Goal: Find contact information: Find contact information

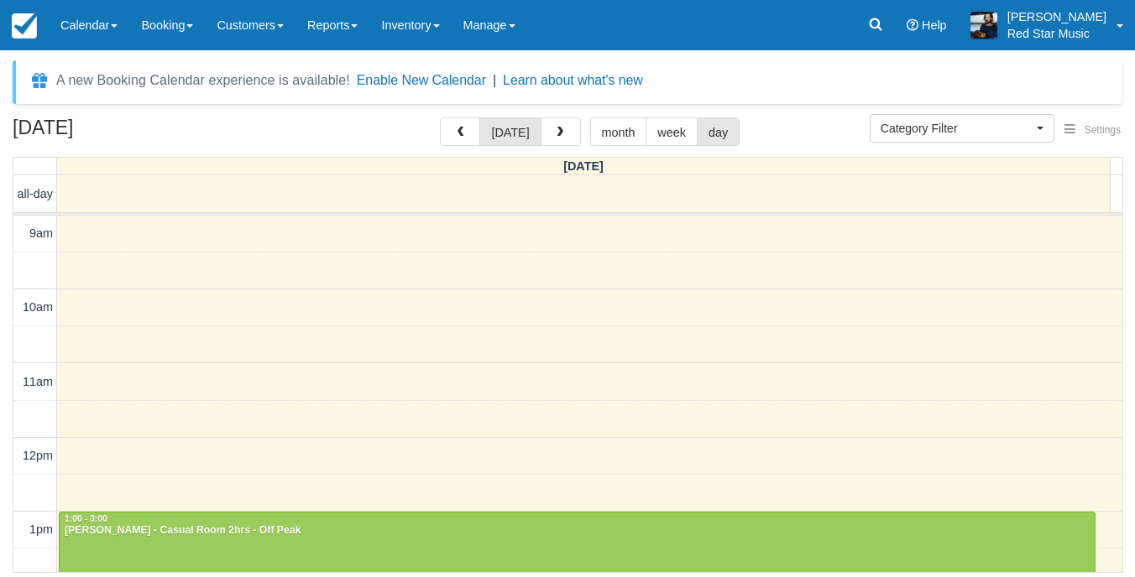
select select
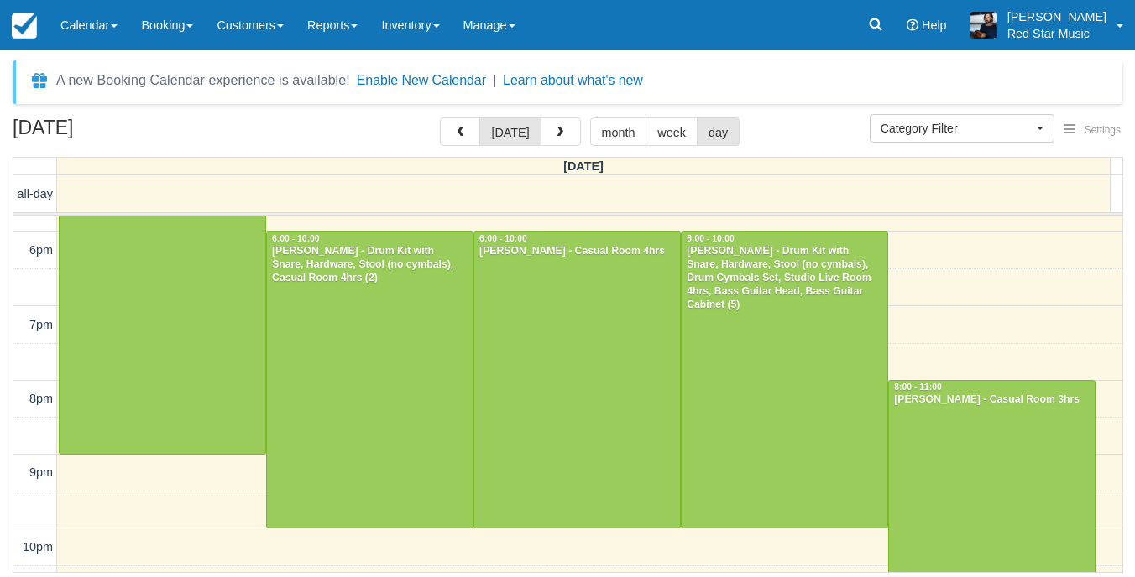
scroll to position [681, 0]
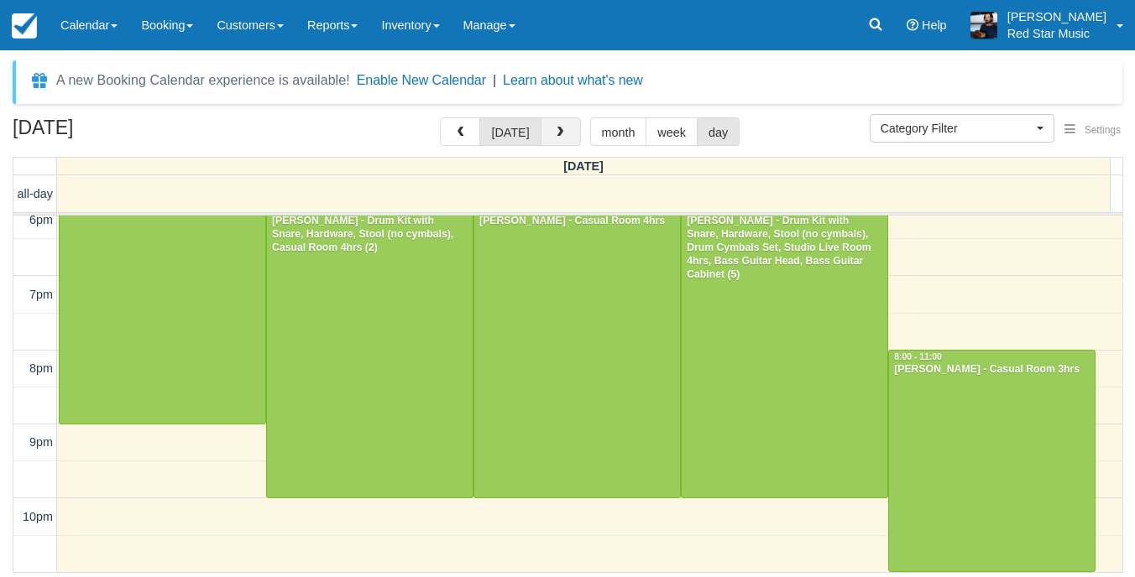
click at [548, 123] on button "button" at bounding box center [560, 131] width 40 height 29
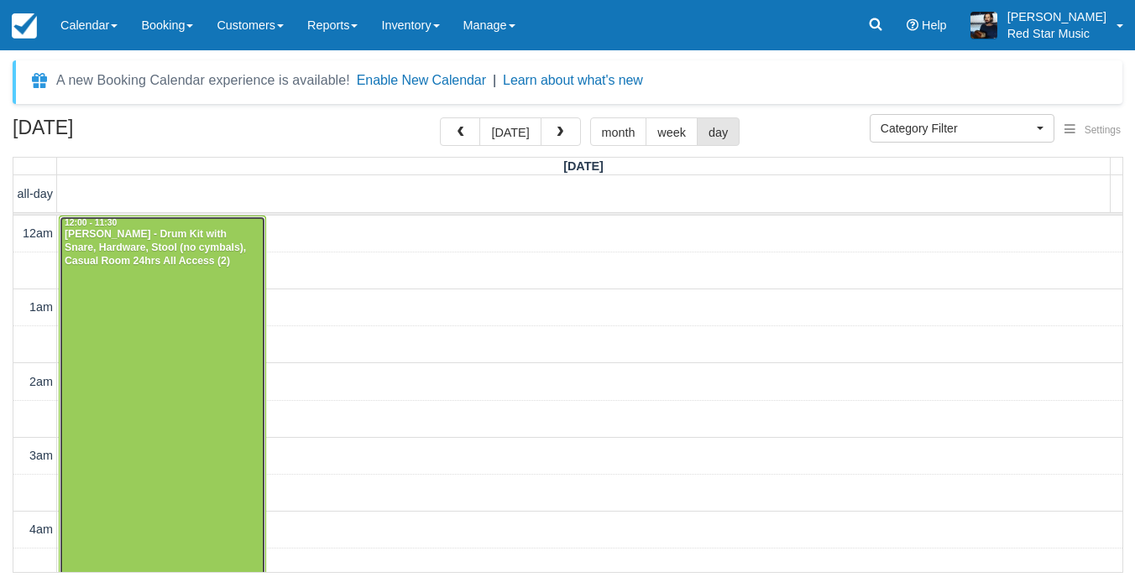
click at [208, 265] on div "[PERSON_NAME] - Drum Kit with Snare, Hardware, Stool (no cymbals), Casual Room …" at bounding box center [162, 248] width 197 height 40
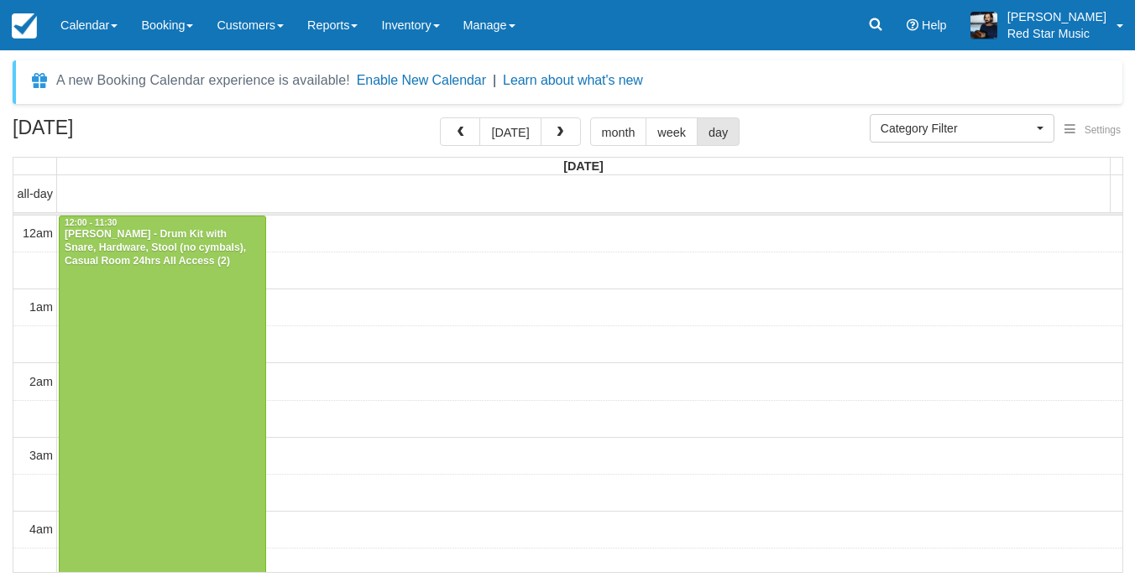
select select
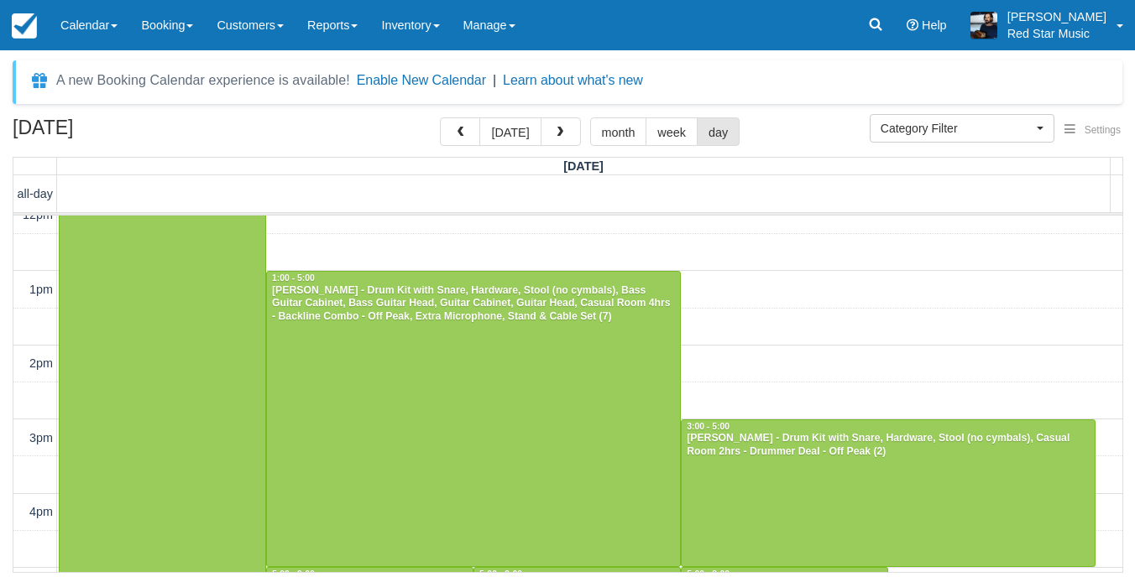
scroll to position [937, 0]
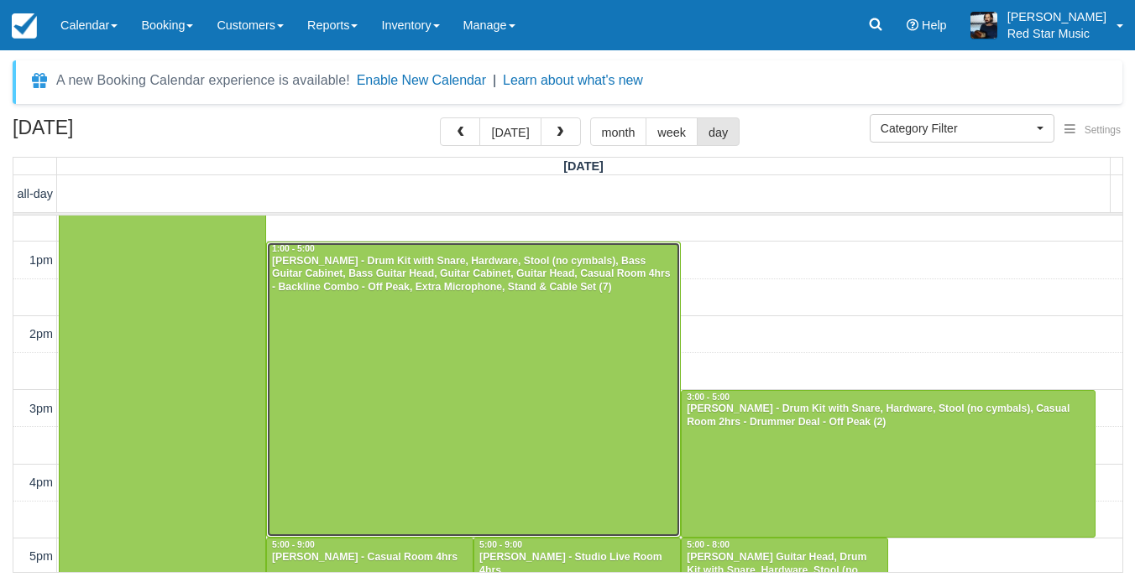
click at [462, 419] on div at bounding box center [473, 390] width 413 height 295
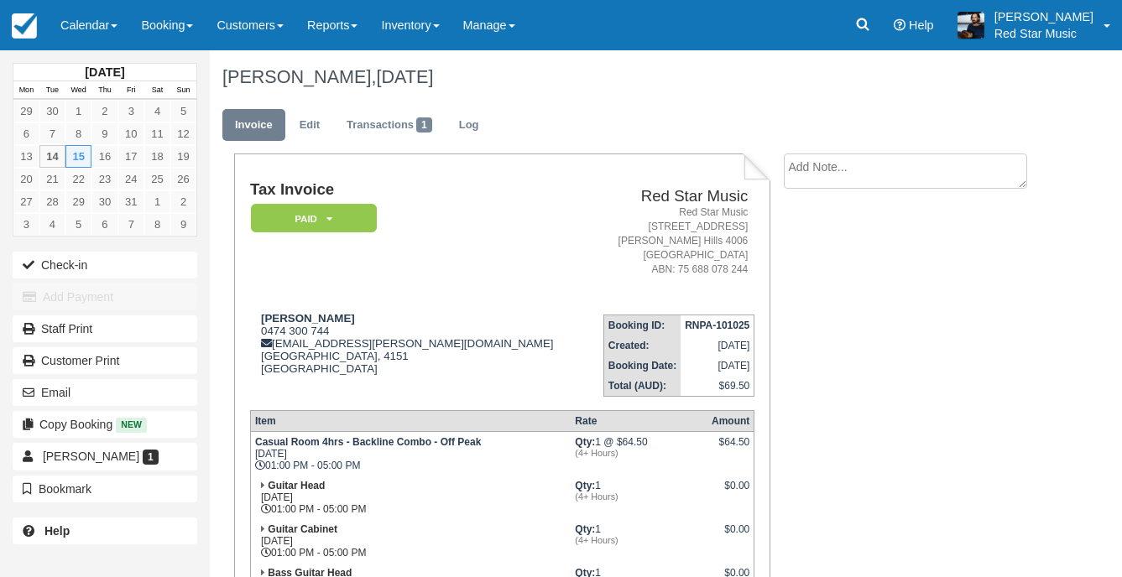
click at [809, 175] on textarea at bounding box center [905, 171] width 243 height 35
type textarea "3"
click at [813, 266] on button "Create" at bounding box center [822, 267] width 76 height 29
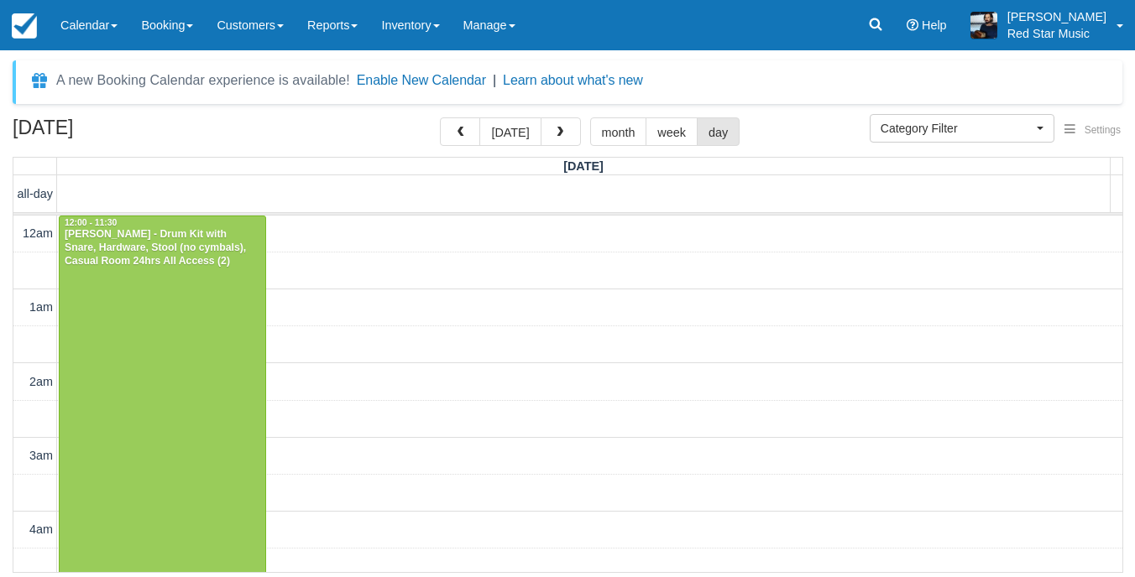
select select
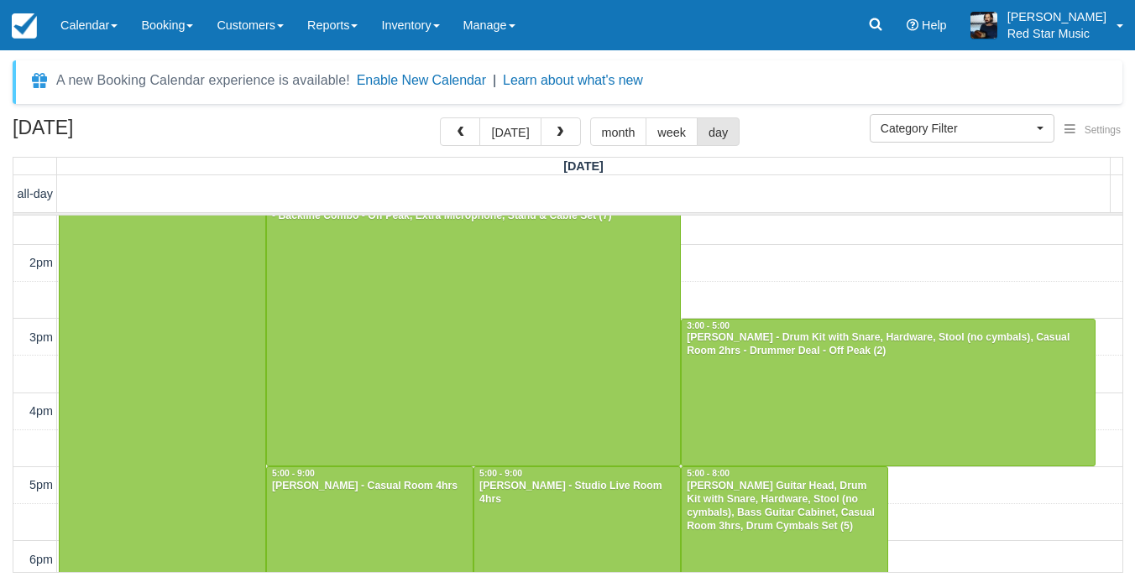
scroll to position [1105, 0]
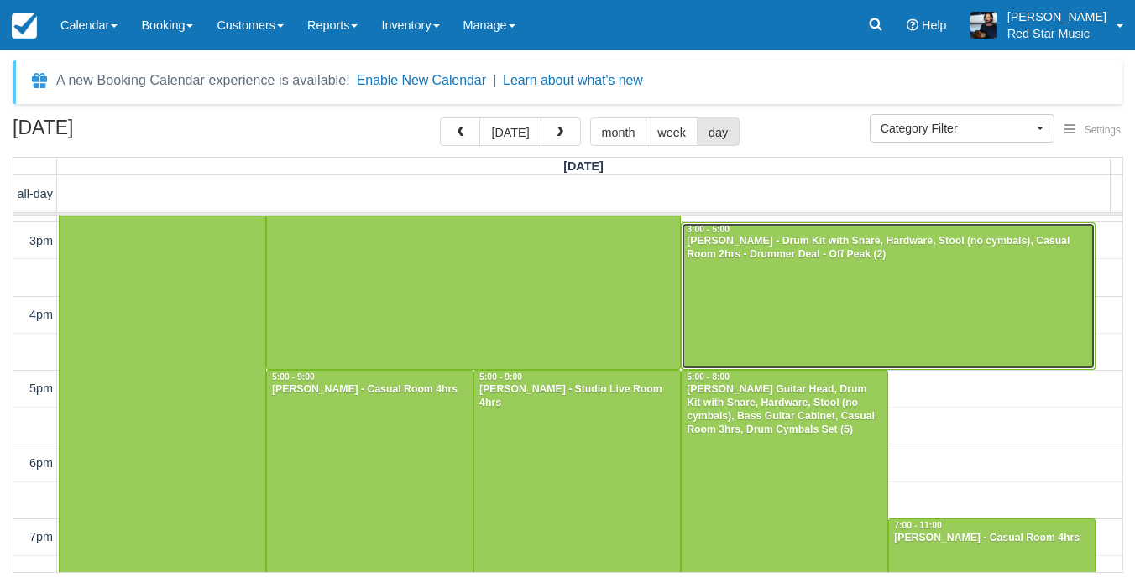
click at [788, 322] on div at bounding box center [887, 296] width 413 height 147
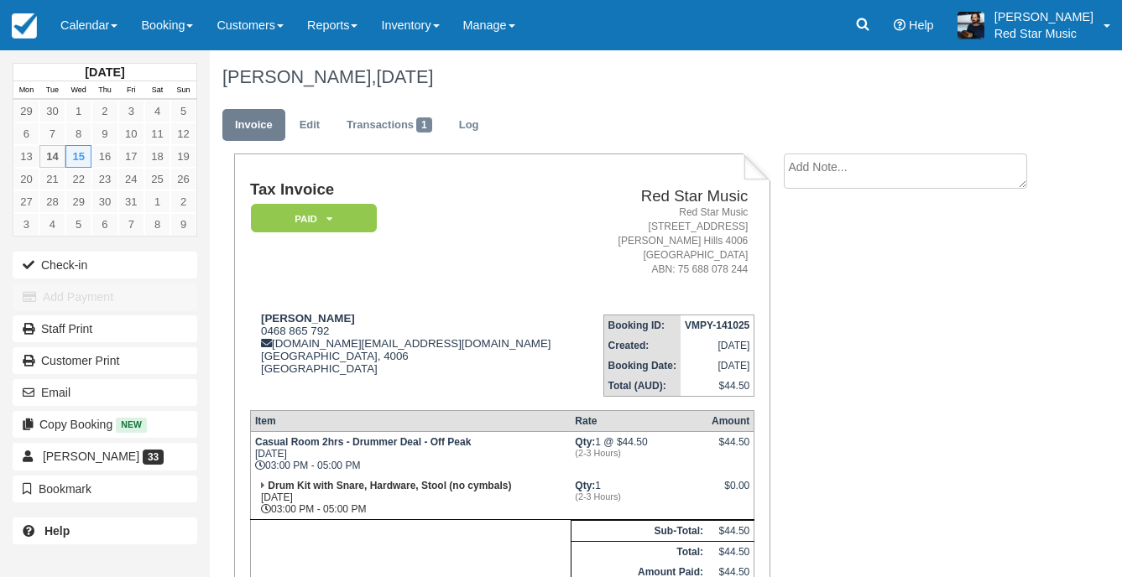
click at [876, 173] on textarea at bounding box center [905, 171] width 243 height 35
type textarea "1"
type textarea "2"
click at [814, 278] on button "Create" at bounding box center [822, 267] width 76 height 29
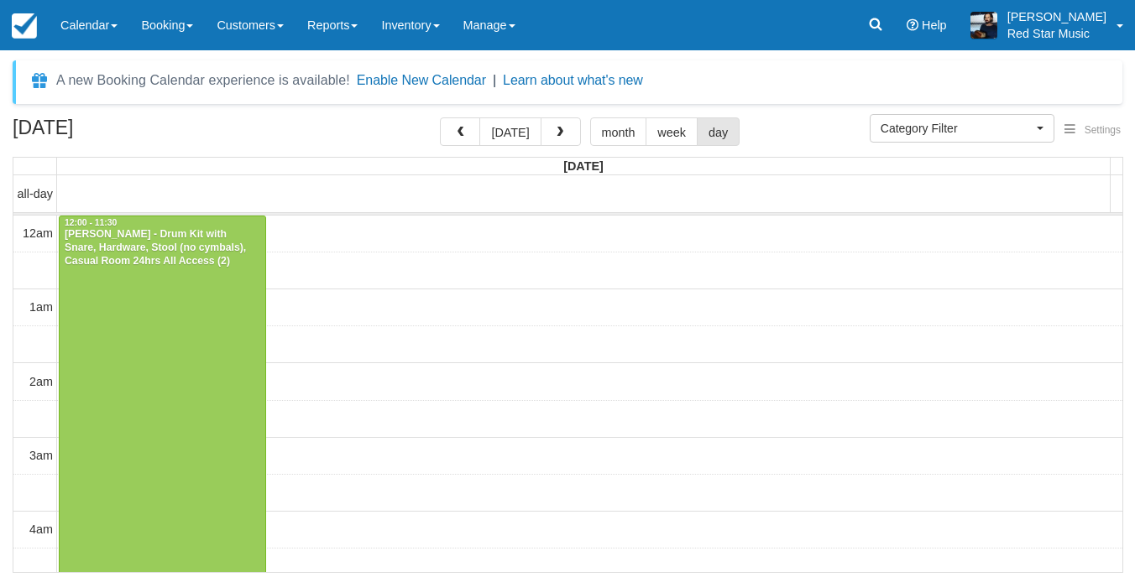
select select
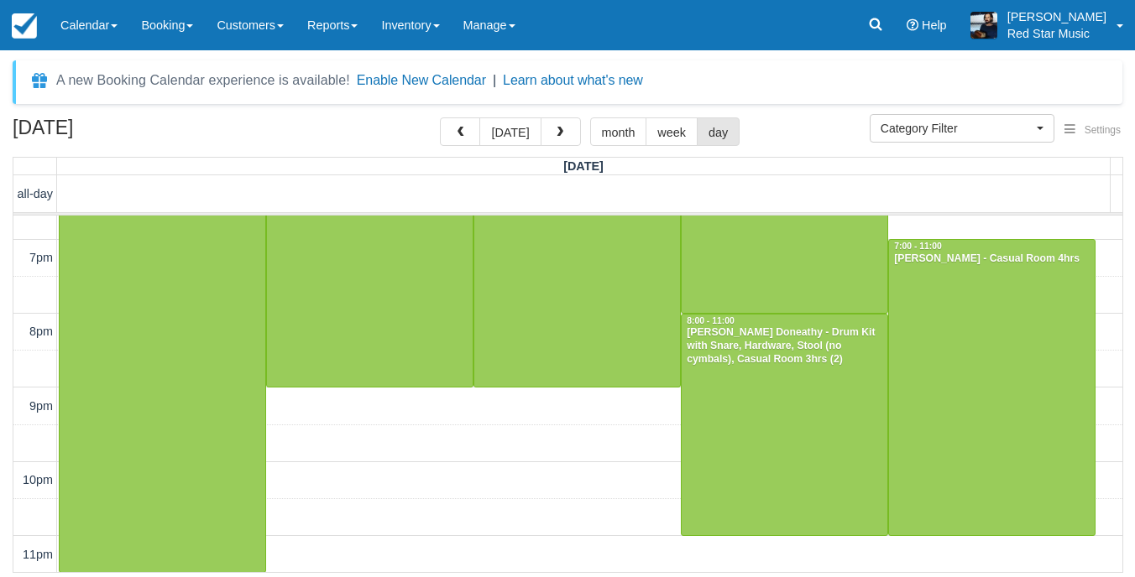
scroll to position [1217, 0]
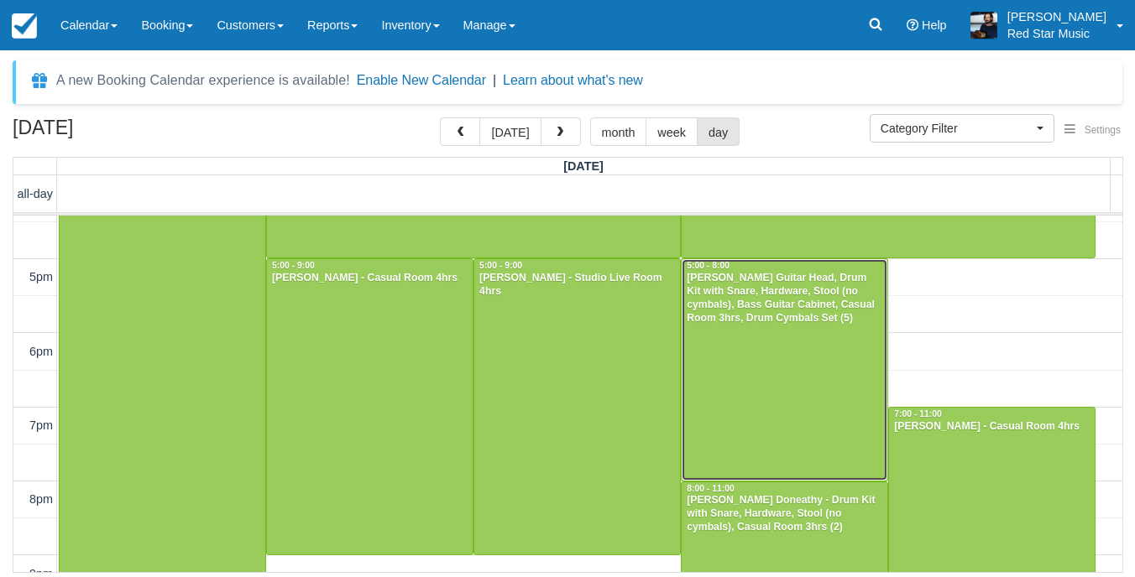
click at [806, 376] on div at bounding box center [784, 369] width 206 height 221
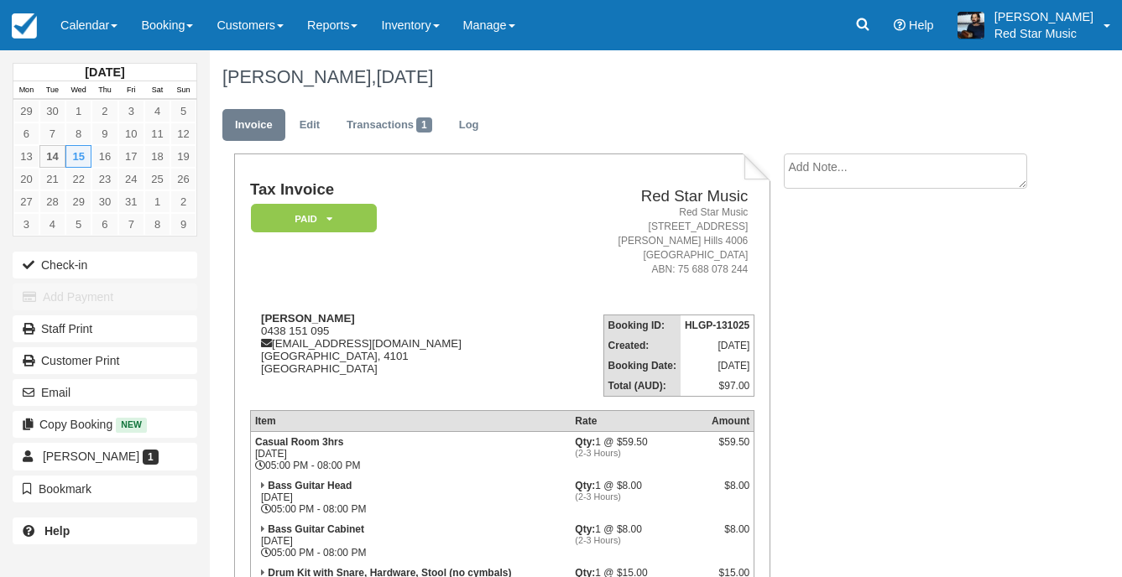
click at [798, 165] on textarea at bounding box center [905, 171] width 243 height 35
type textarea "3"
click at [805, 264] on icon "button" at bounding box center [804, 267] width 18 height 12
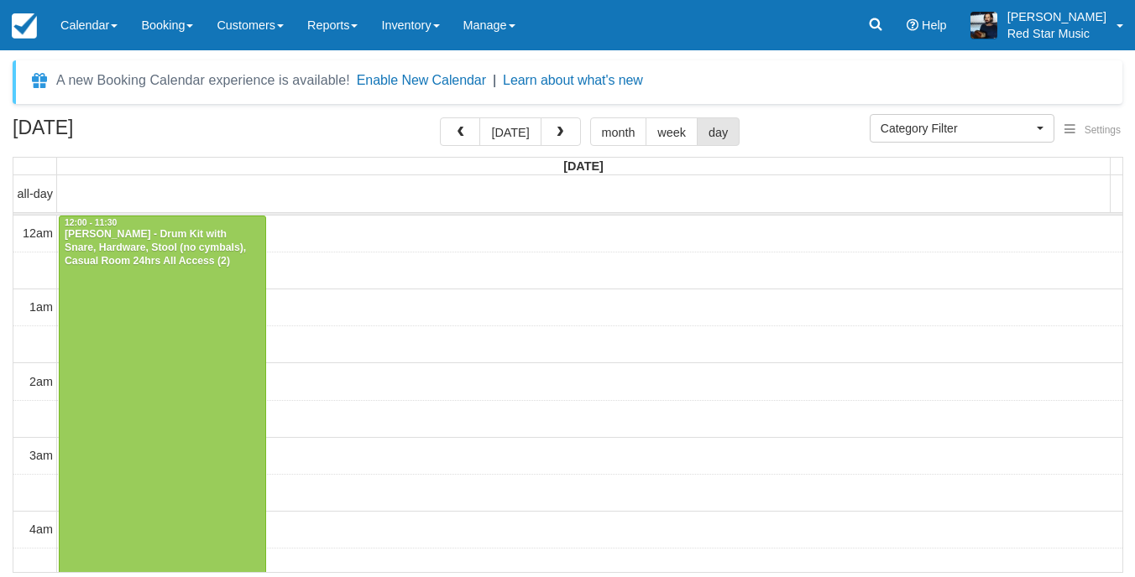
select select
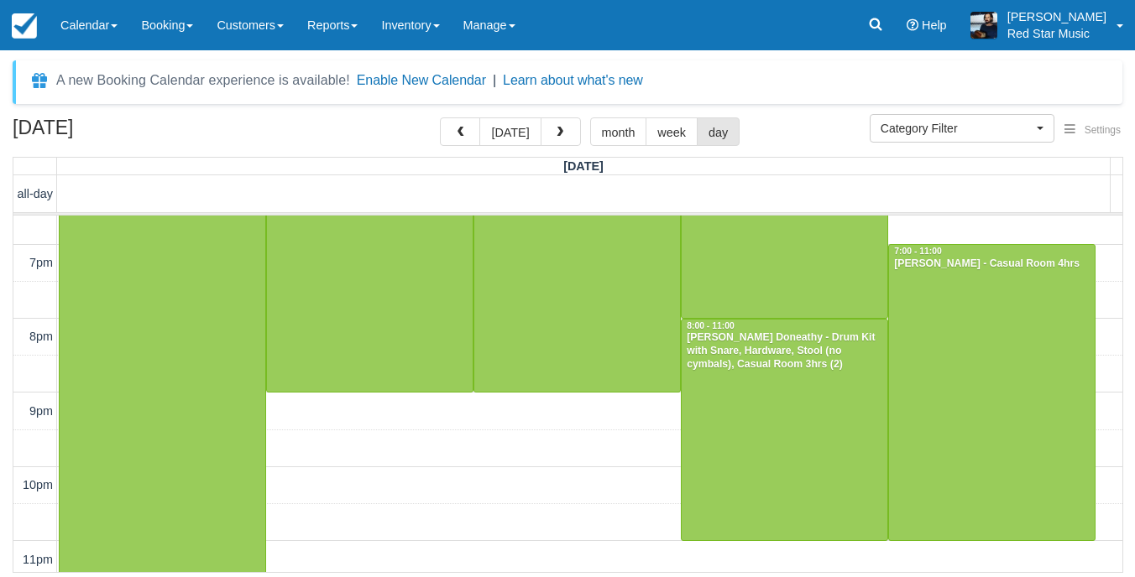
scroll to position [1385, 0]
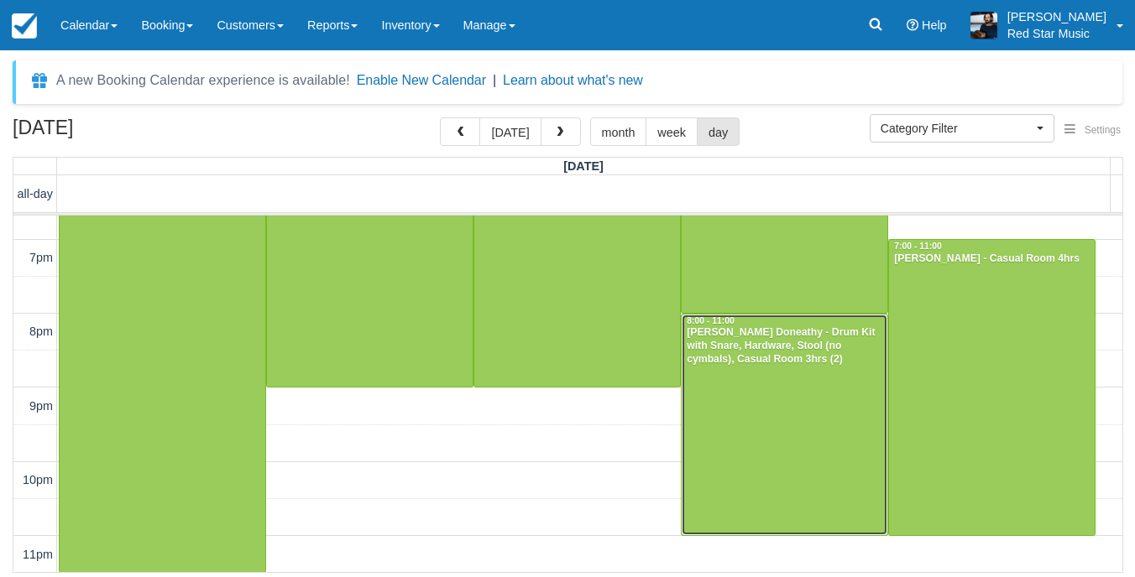
click at [762, 339] on div "[PERSON_NAME] Doneathy - Drum Kit with Snare, Hardware, Stool (no cymbals), Cas…" at bounding box center [784, 346] width 197 height 40
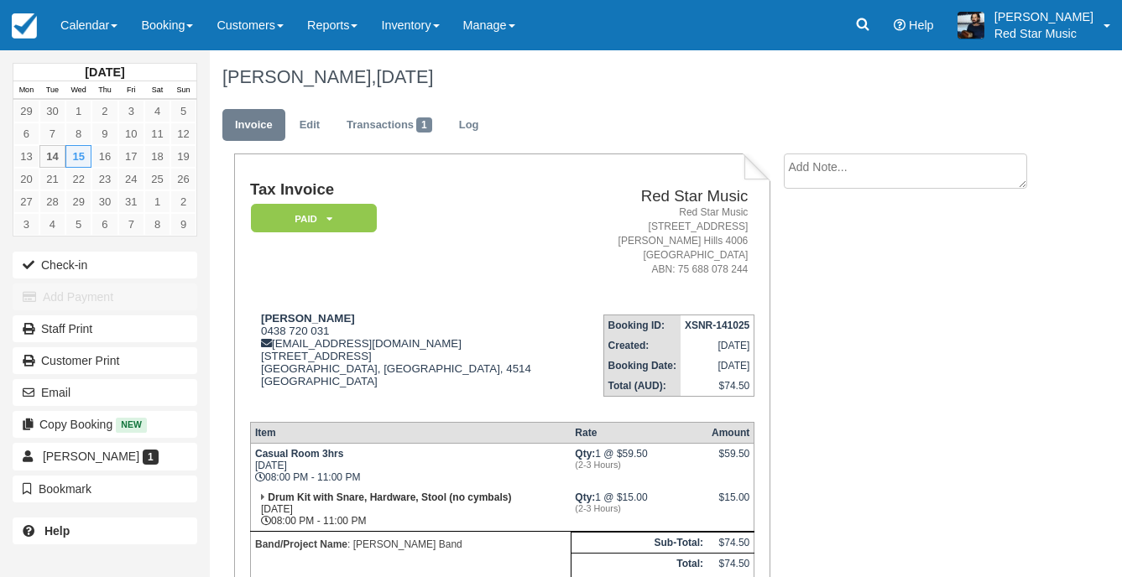
click at [858, 175] on textarea at bounding box center [905, 171] width 243 height 35
type textarea "3"
click at [812, 270] on icon "button" at bounding box center [804, 267] width 18 height 12
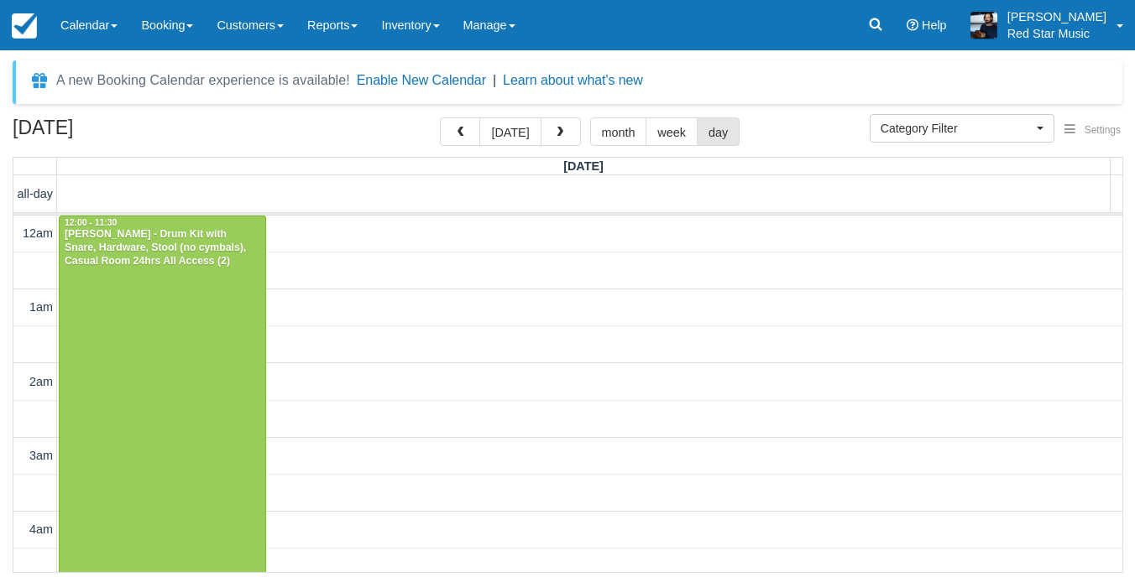
select select
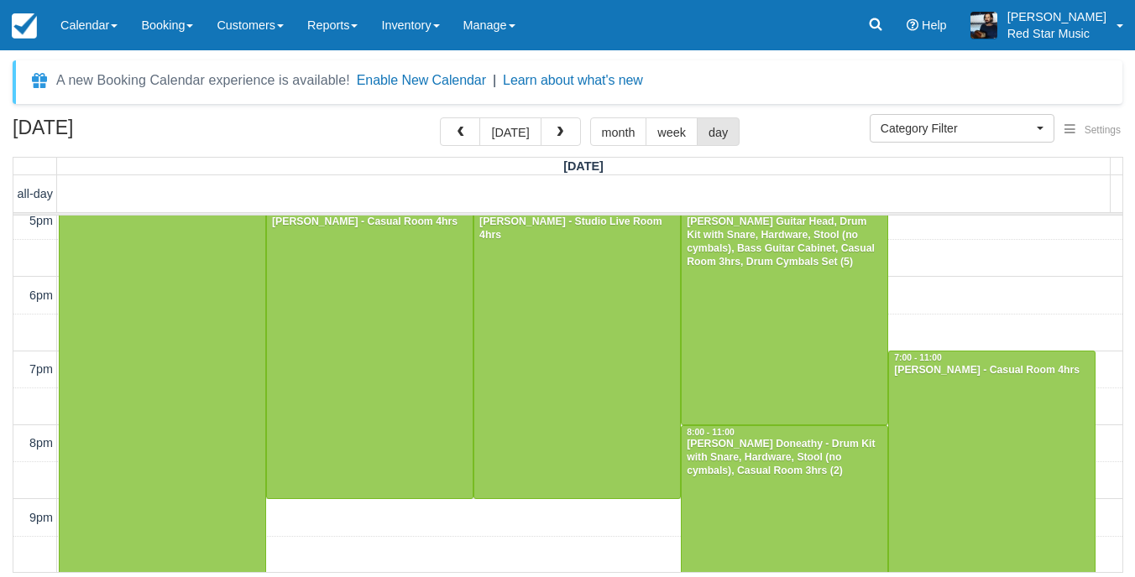
scroll to position [1189, 0]
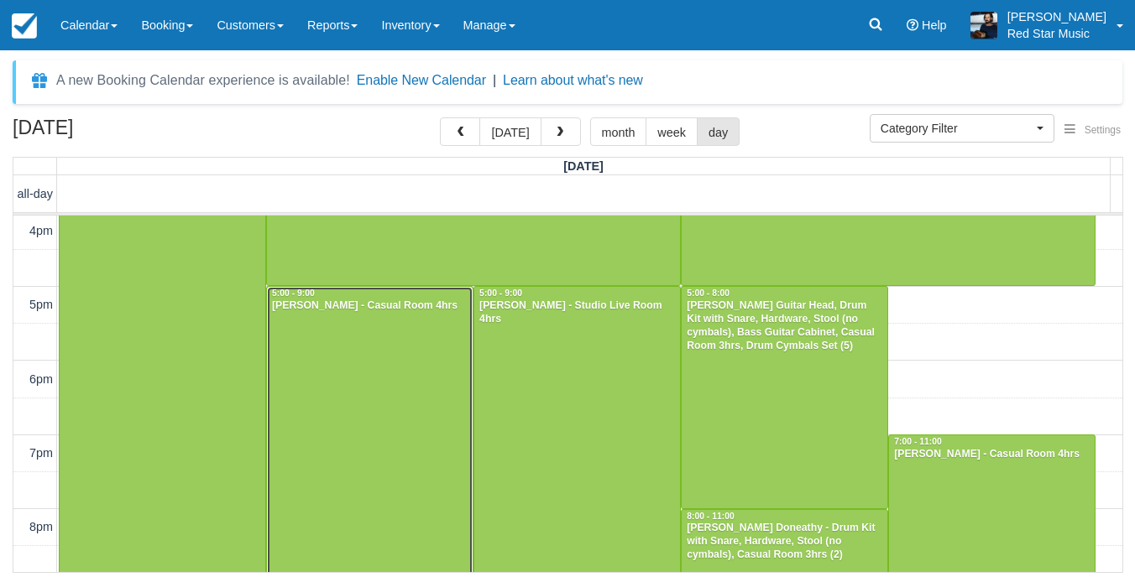
click at [332, 383] on div at bounding box center [370, 434] width 206 height 295
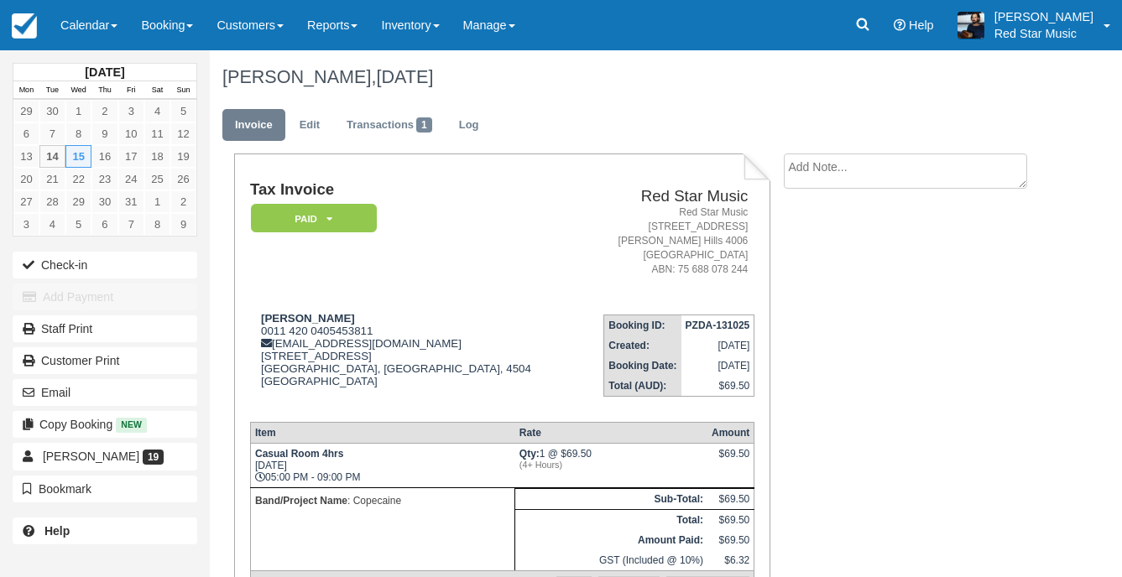
click at [834, 180] on textarea at bounding box center [905, 171] width 243 height 35
type textarea "4"
click at [814, 269] on button "Create" at bounding box center [822, 267] width 76 height 29
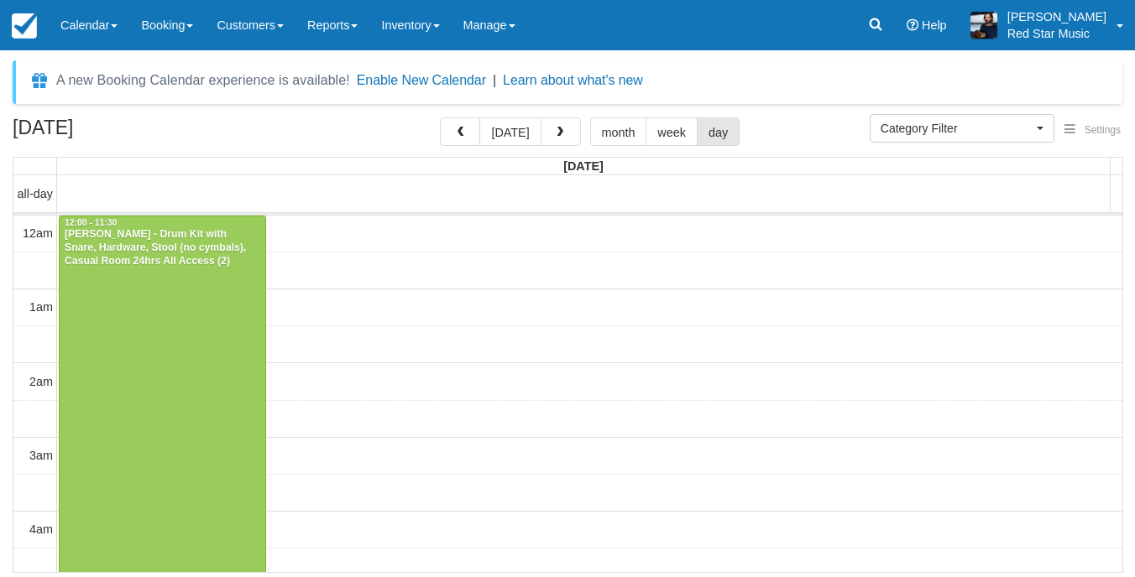
select select
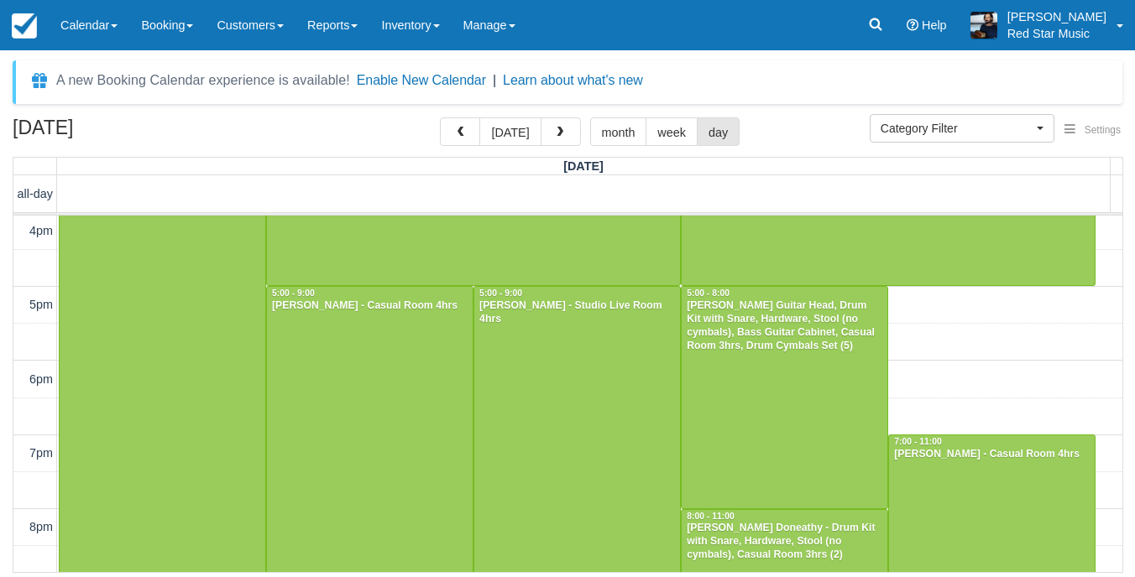
scroll to position [1273, 0]
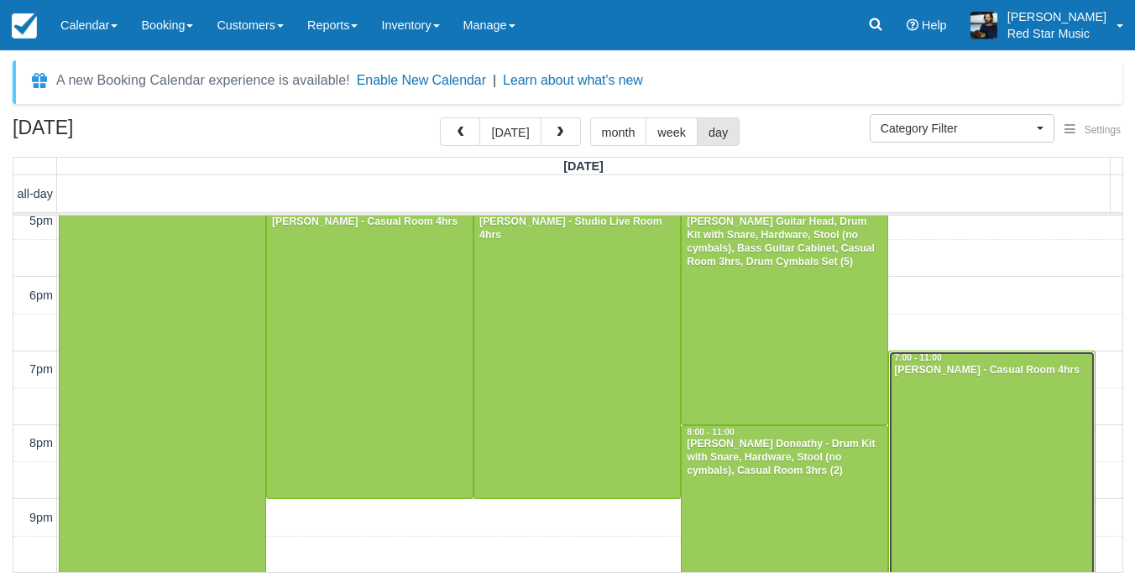
click at [979, 413] on div at bounding box center [992, 499] width 206 height 295
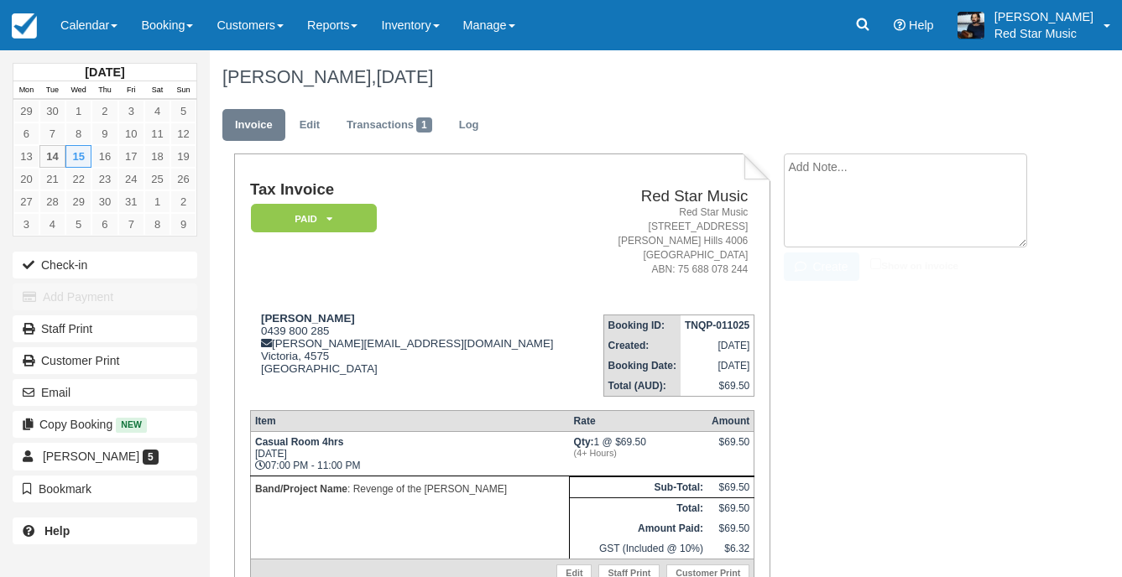
click at [836, 164] on textarea at bounding box center [905, 201] width 243 height 94
type textarea "2"
click at [829, 265] on button "Create" at bounding box center [822, 267] width 76 height 29
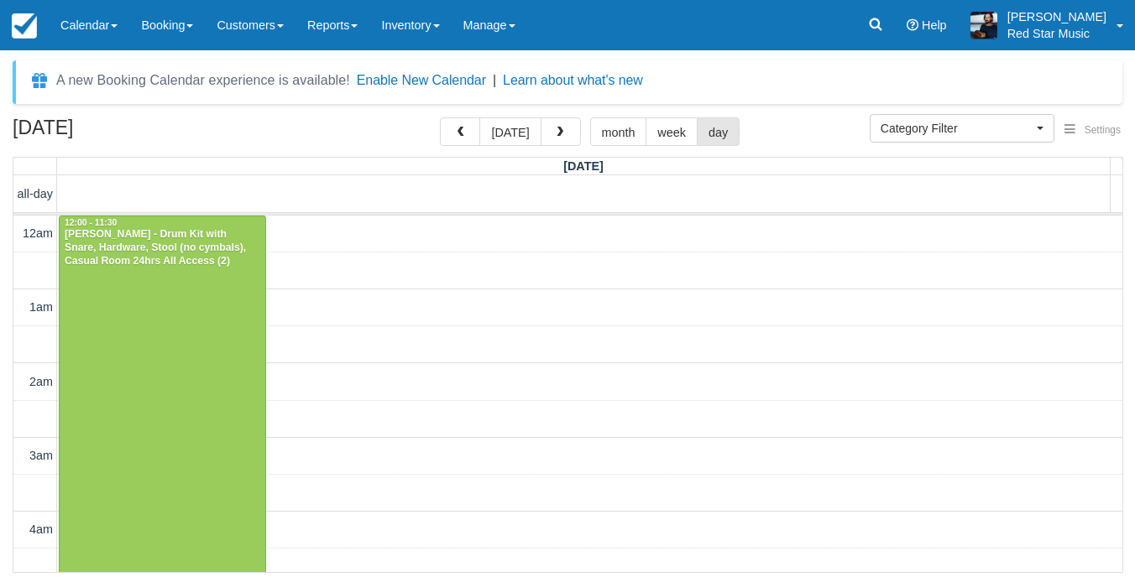
select select
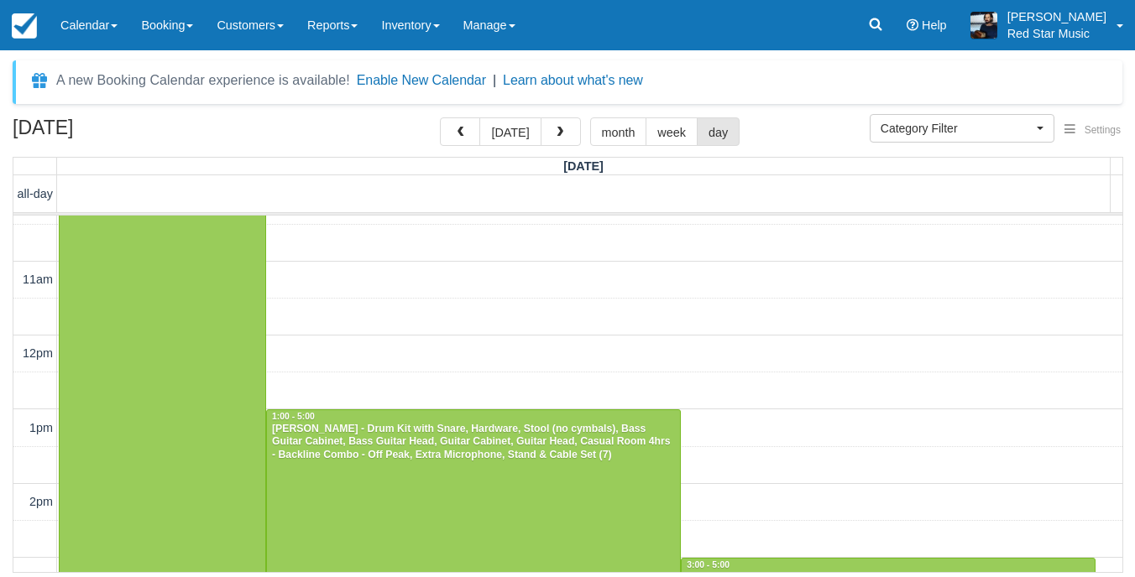
scroll to position [853, 0]
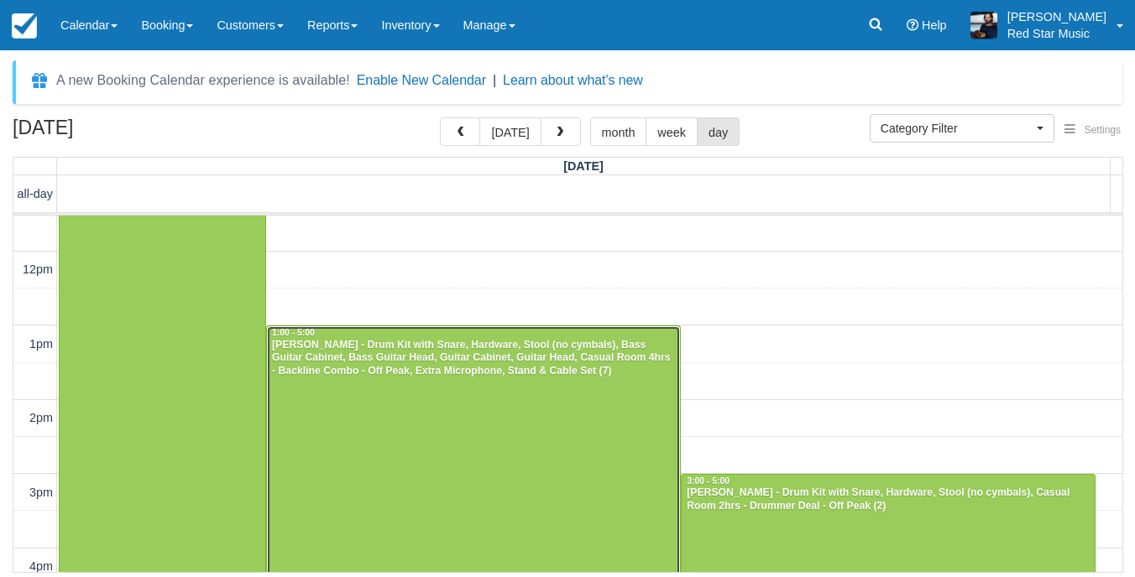
click at [629, 424] on div at bounding box center [473, 473] width 413 height 295
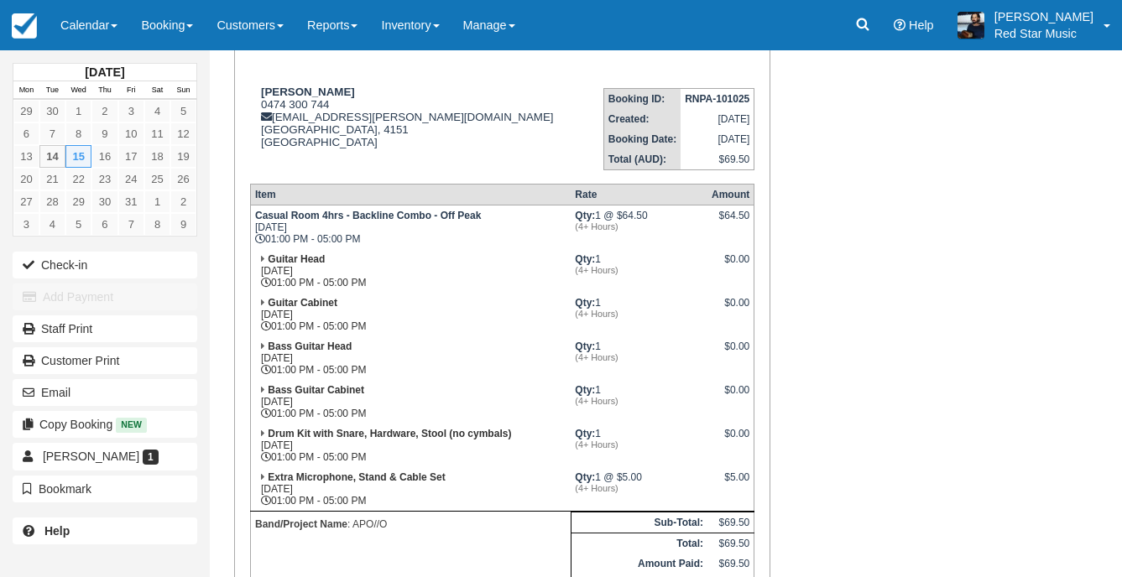
scroll to position [252, 0]
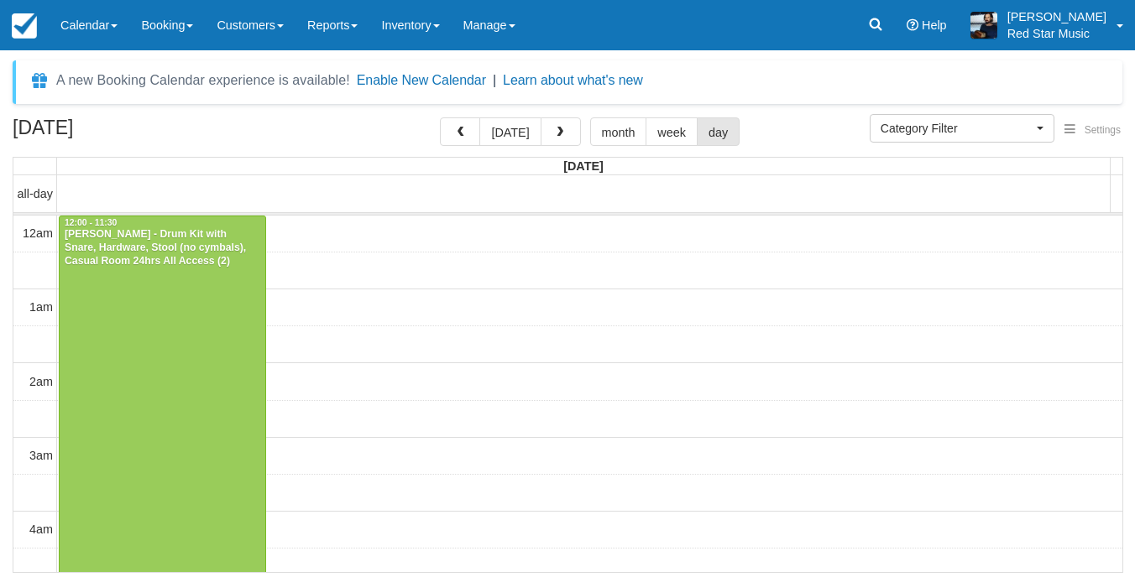
select select
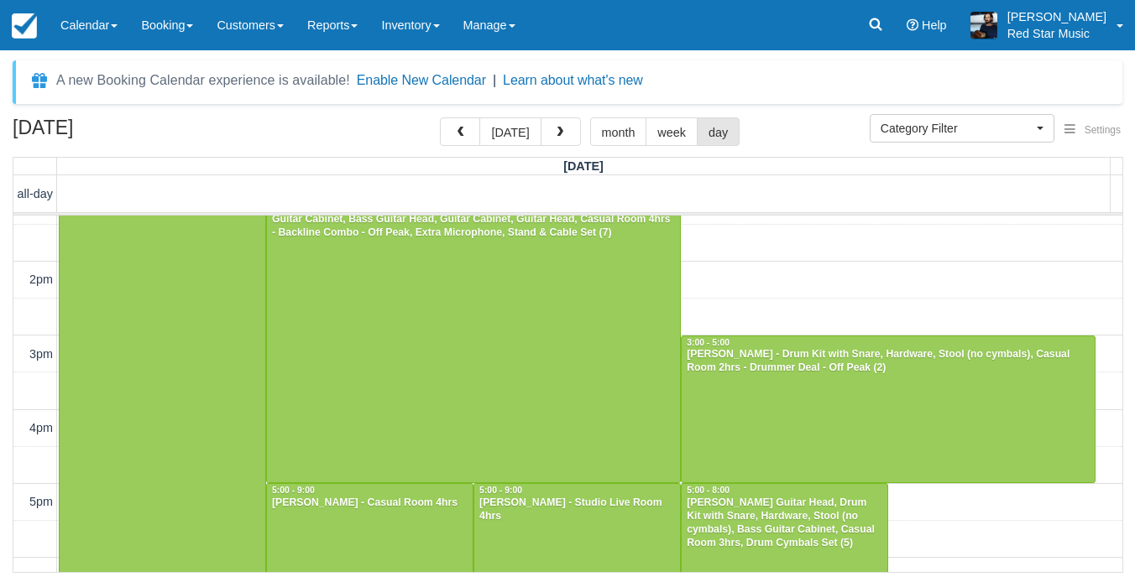
scroll to position [1105, 0]
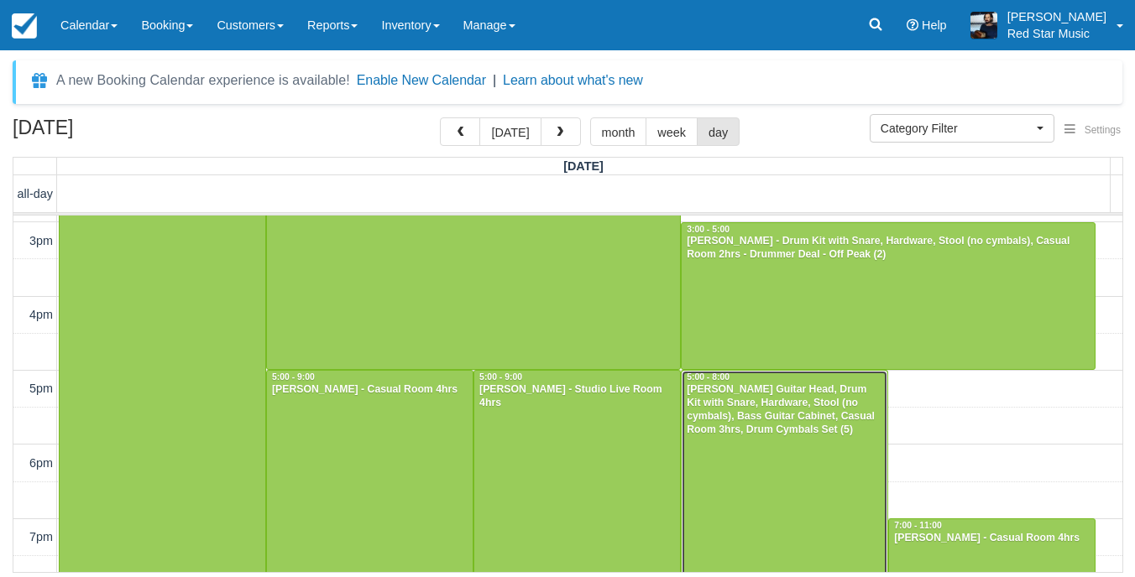
click at [757, 424] on div "Luke Hargreaves - Bass Guitar Head, Drum Kit with Snare, Hardware, Stool (no cy…" at bounding box center [784, 410] width 197 height 54
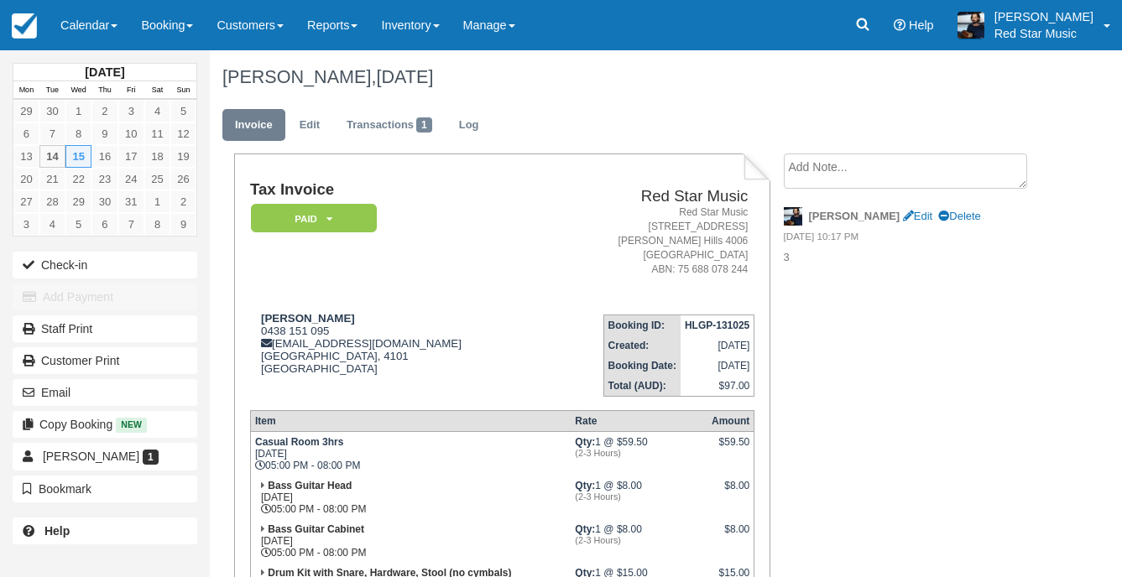
scroll to position [168, 0]
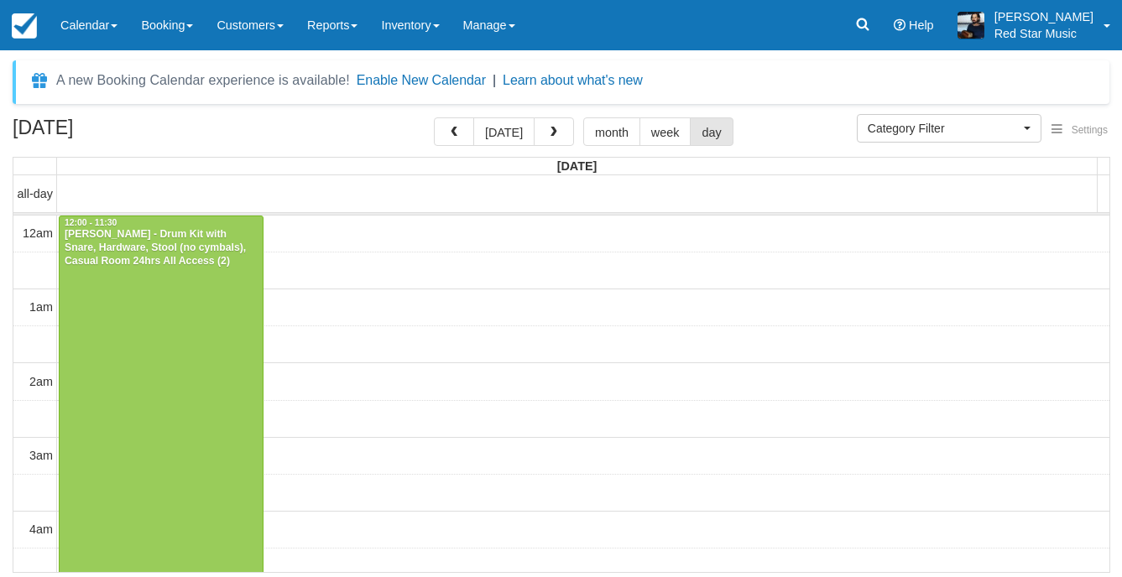
select select
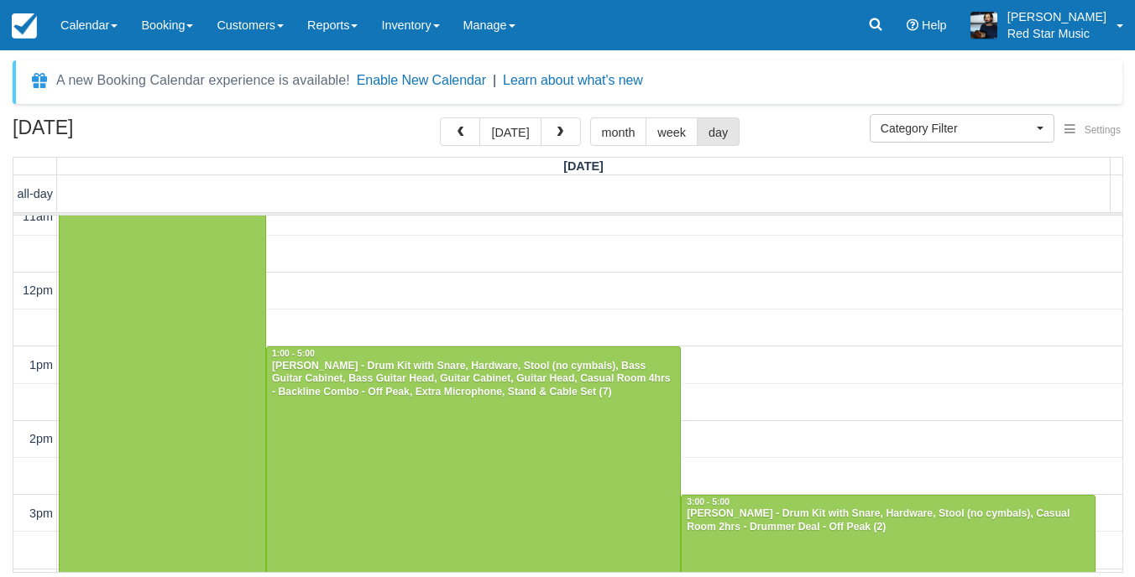
scroll to position [923, 0]
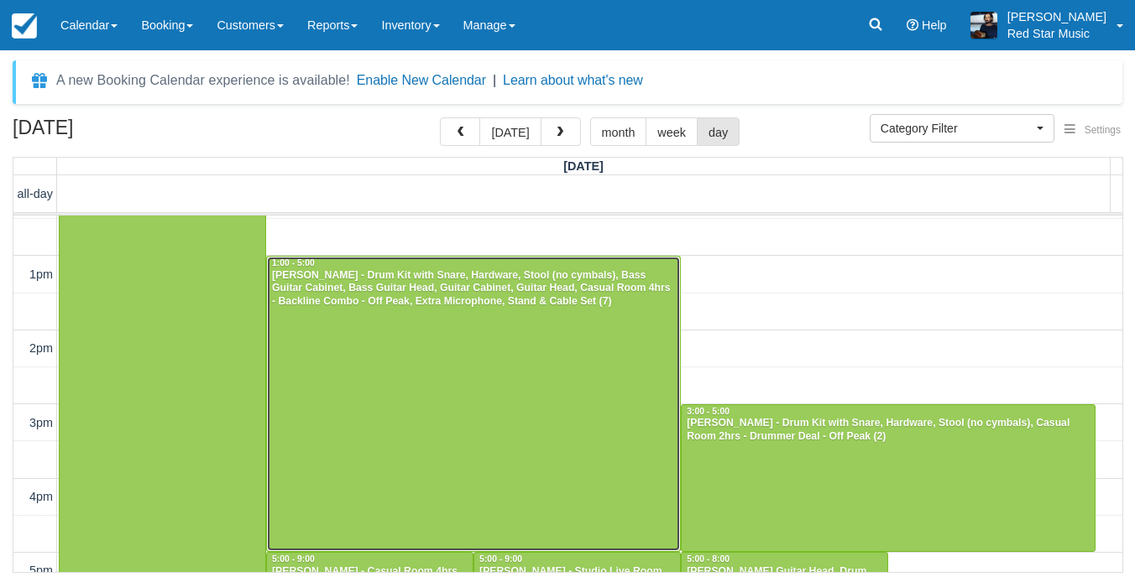
click at [519, 360] on div at bounding box center [473, 404] width 413 height 295
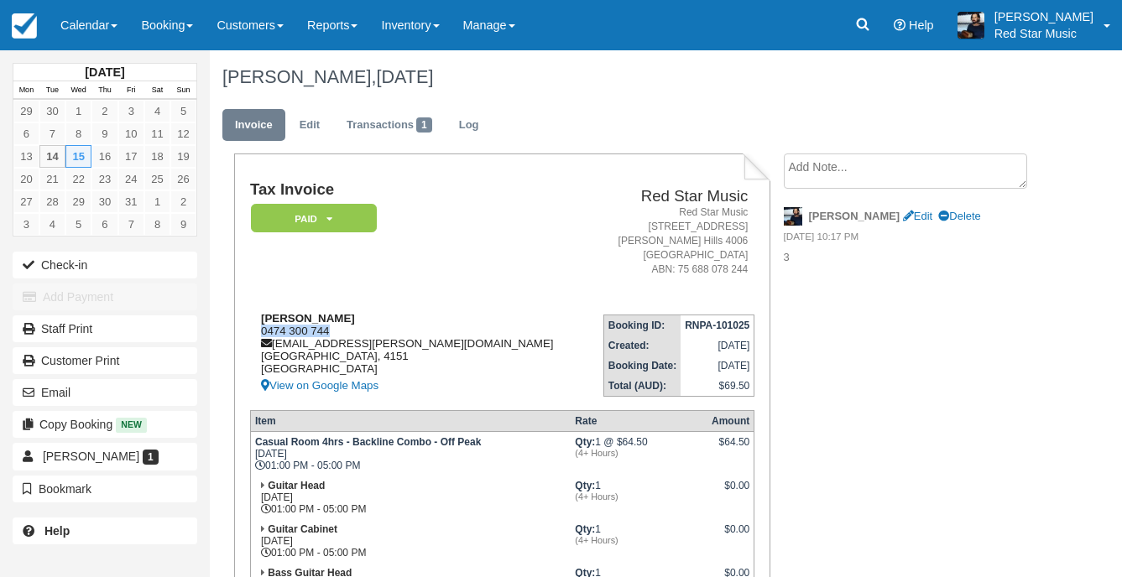
drag, startPoint x: 336, startPoint y: 330, endPoint x: 257, endPoint y: 332, distance: 78.9
click at [257, 332] on div "Felix Armytage 0474 300 744 armytage.felix@gmail.com Queensland, 4151 Australia…" at bounding box center [418, 354] width 337 height 84
copy div "0474 300 744"
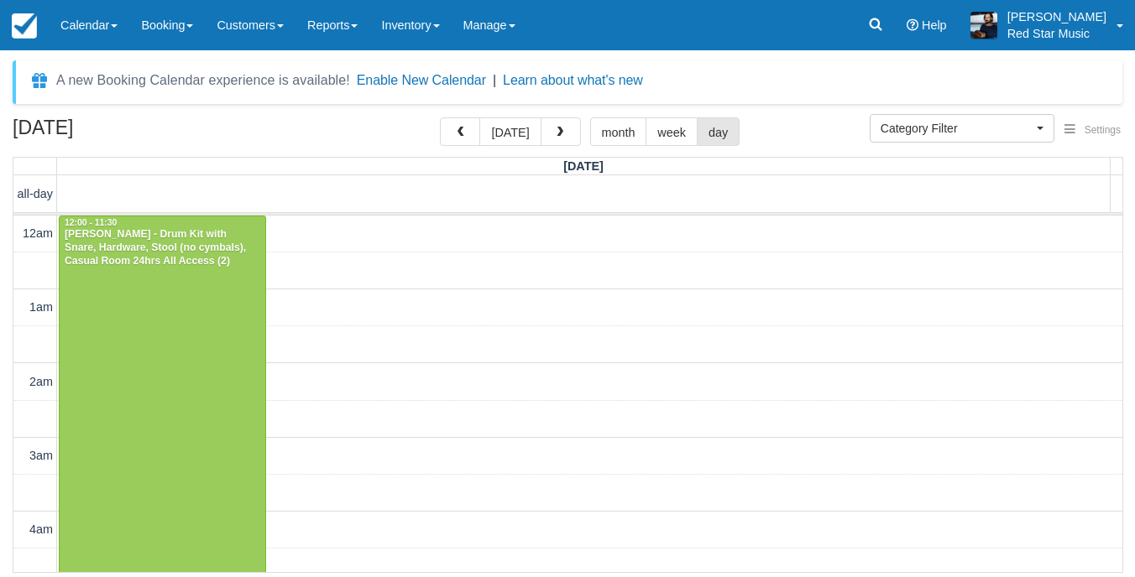
select select
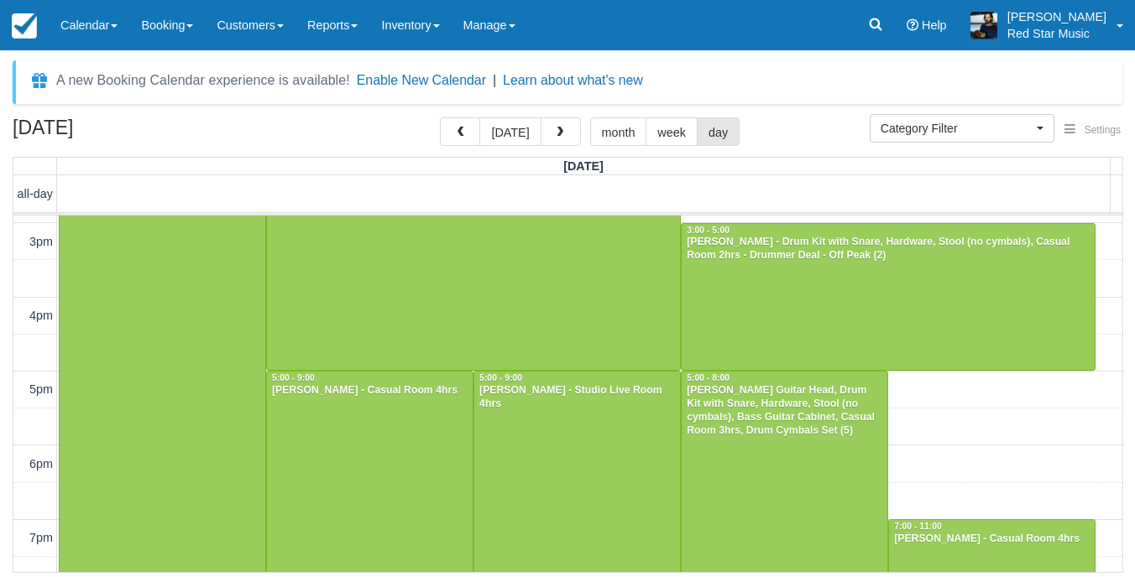
scroll to position [1105, 0]
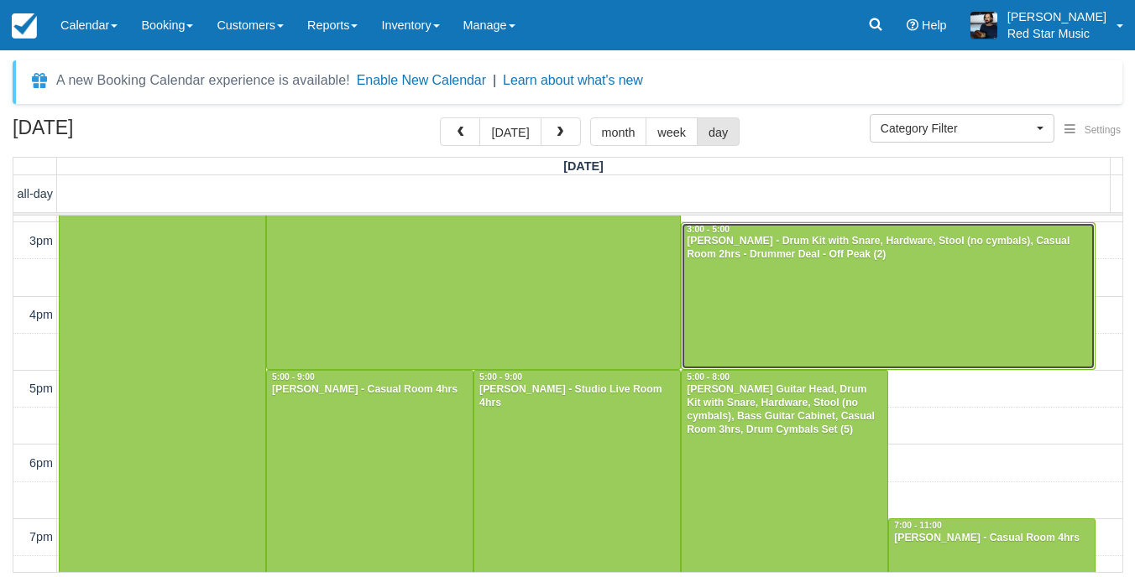
click at [794, 316] on div at bounding box center [887, 296] width 413 height 147
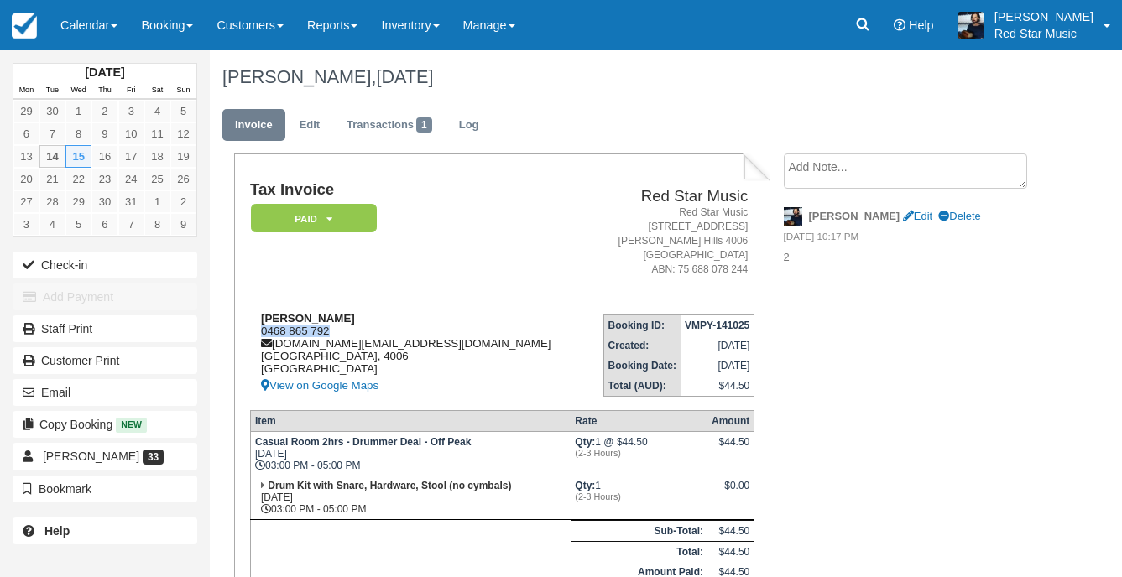
drag, startPoint x: 330, startPoint y: 332, endPoint x: 259, endPoint y: 327, distance: 70.7
click at [259, 327] on div "Andi Kovacs 0468 865 792 andrewkovacs.design@gmail.com Queensland, 4006 Austral…" at bounding box center [418, 354] width 336 height 84
copy div "0468 865 792"
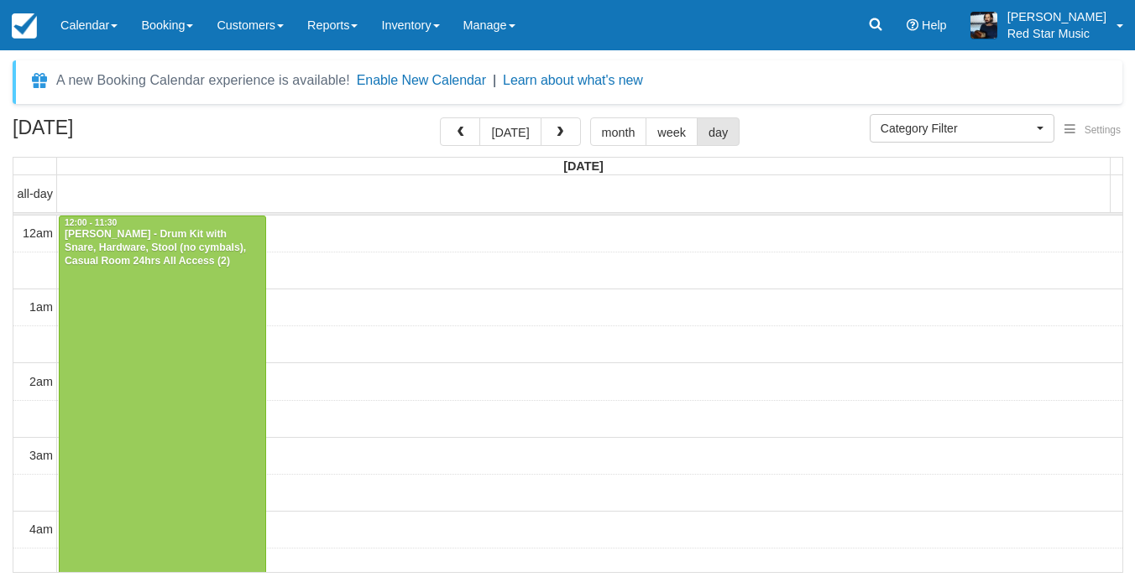
select select
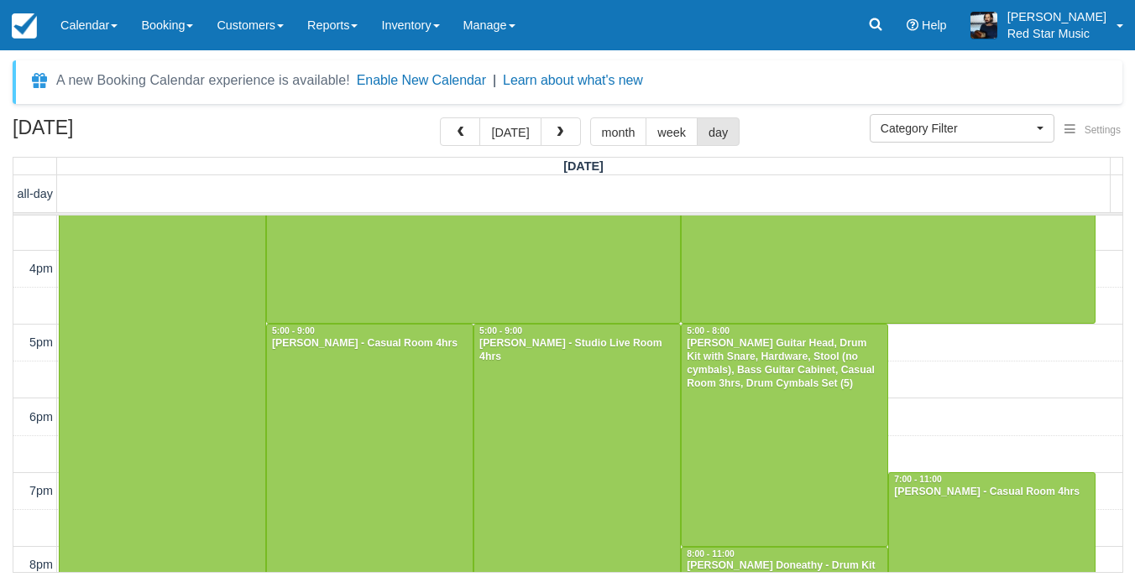
scroll to position [1189, 0]
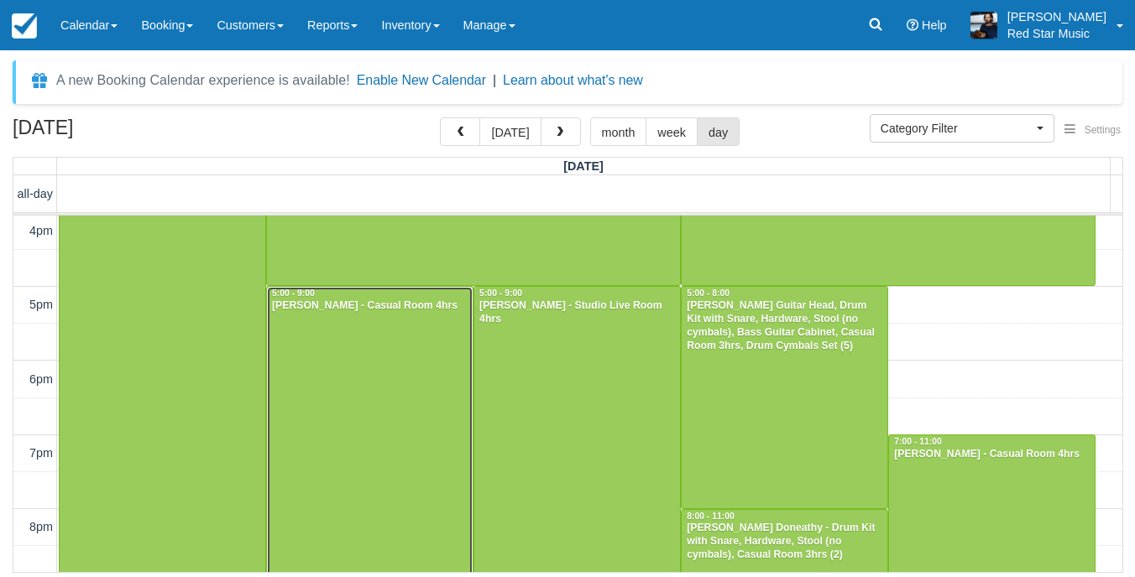
click at [371, 369] on div at bounding box center [370, 434] width 206 height 295
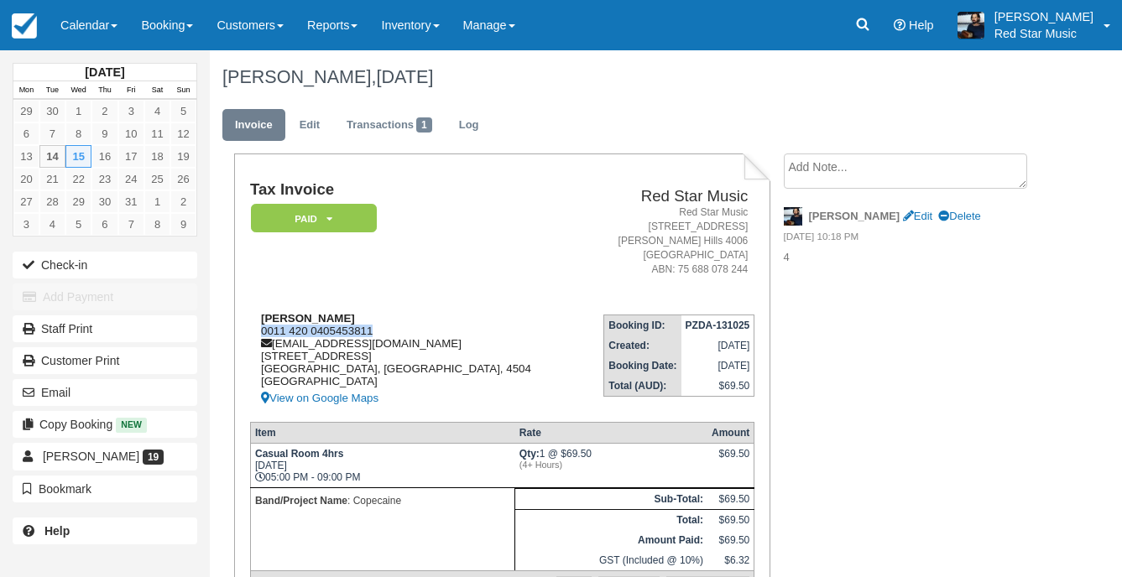
drag, startPoint x: 375, startPoint y: 329, endPoint x: 261, endPoint y: 327, distance: 114.1
click at [261, 327] on div "Chris Gorman 0011 420 0405453811 chrisfrancisgorman@gmail.com 12 Friarbird Driv…" at bounding box center [414, 360] width 328 height 97
copy div "0011 420 0405453811"
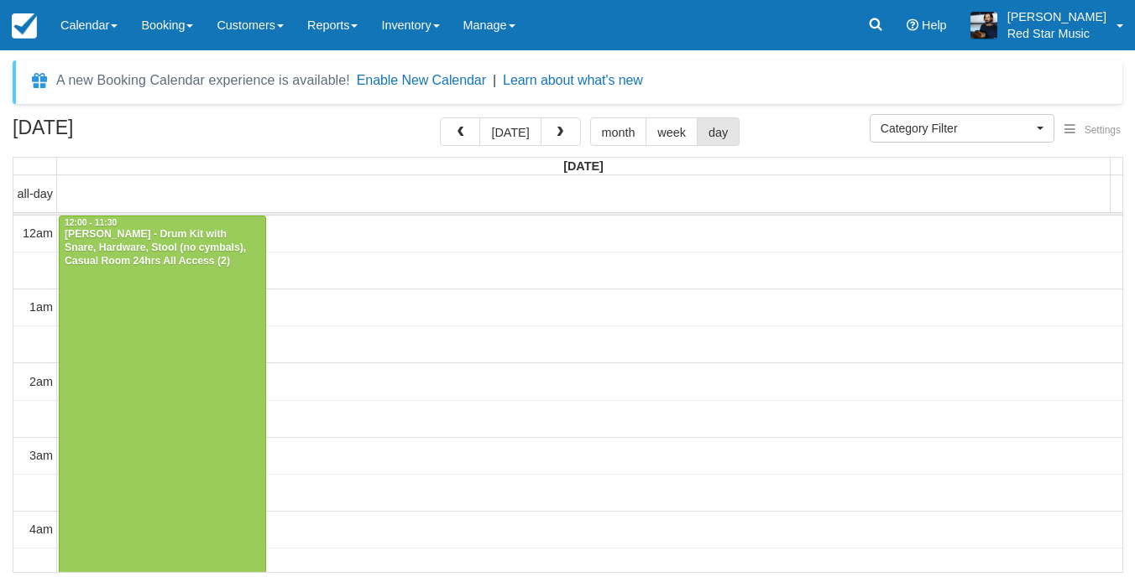
select select
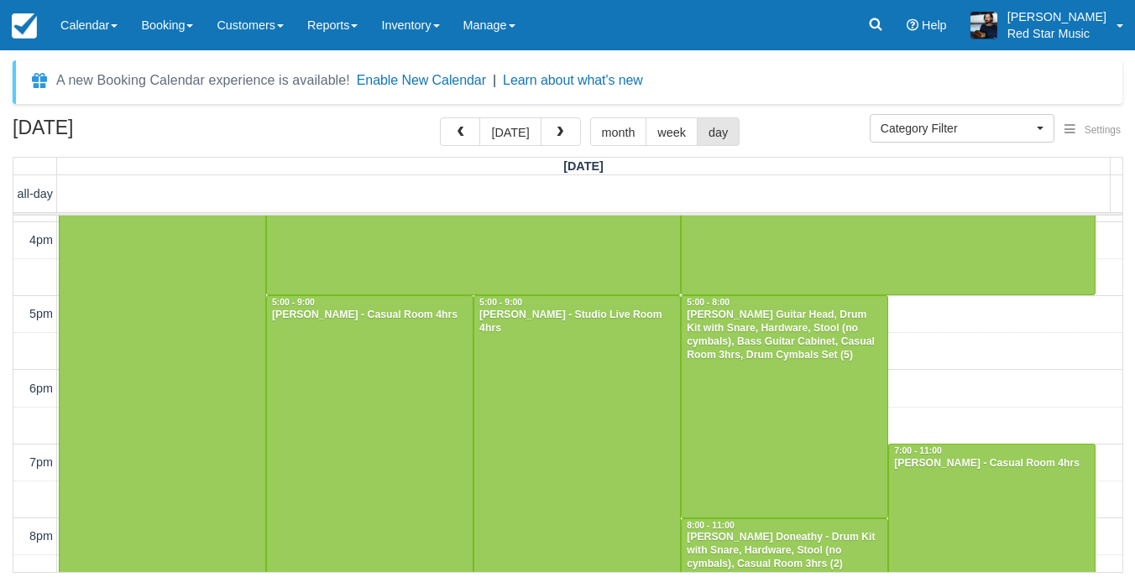
scroll to position [1189, 0]
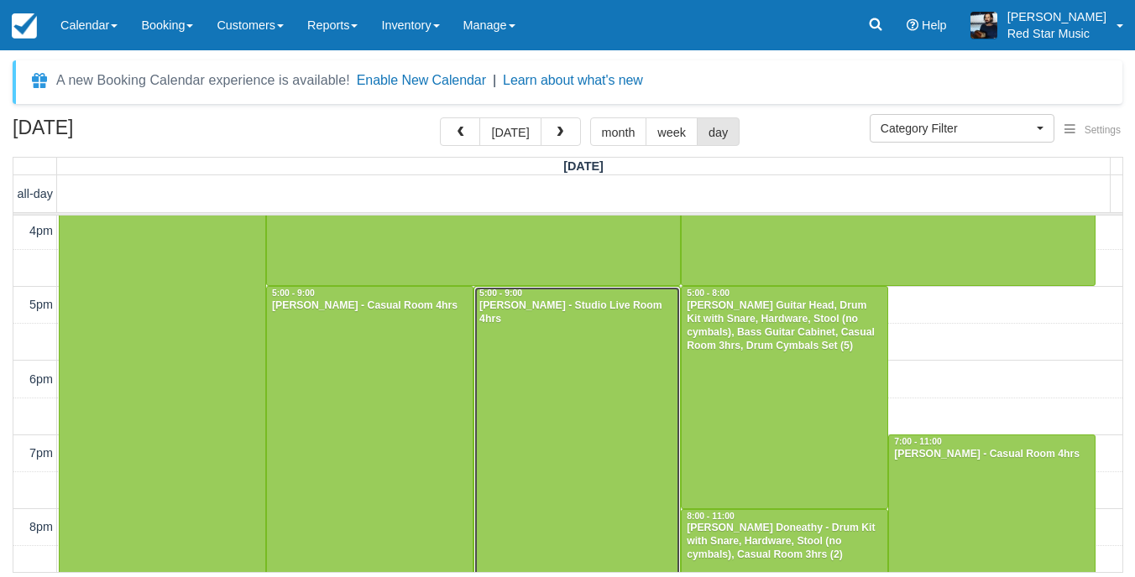
click at [544, 383] on div at bounding box center [577, 434] width 206 height 295
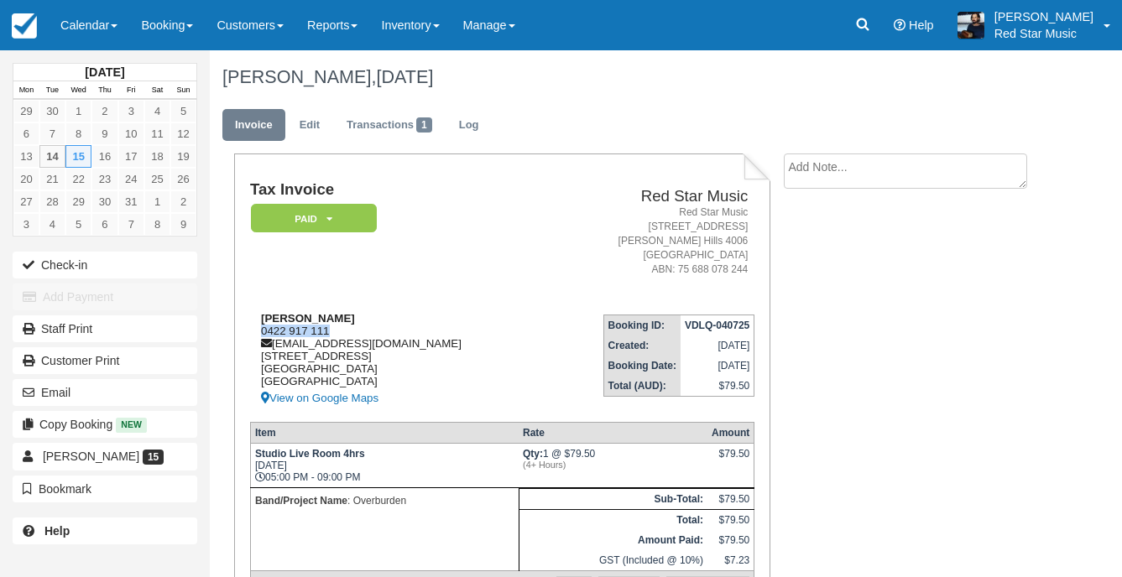
drag, startPoint x: 332, startPoint y: 331, endPoint x: 257, endPoint y: 334, distance: 75.6
click at [257, 334] on div "[PERSON_NAME] 0422 917 111 [EMAIL_ADDRESS][DOMAIN_NAME] [STREET_ADDRESS] View o…" at bounding box center [397, 360] width 294 height 97
copy div "0422 917 111"
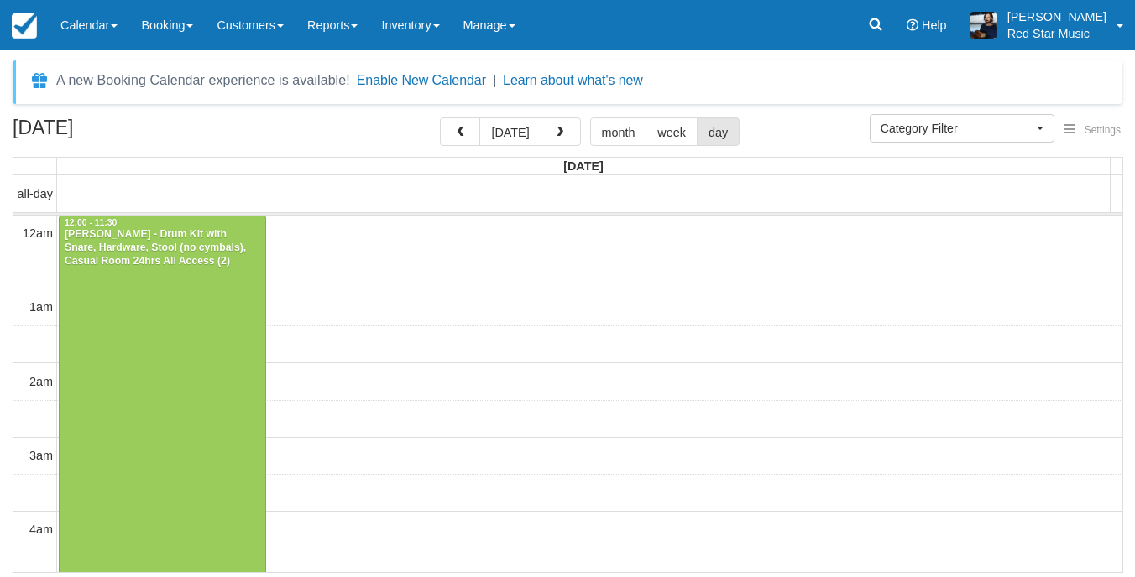
select select
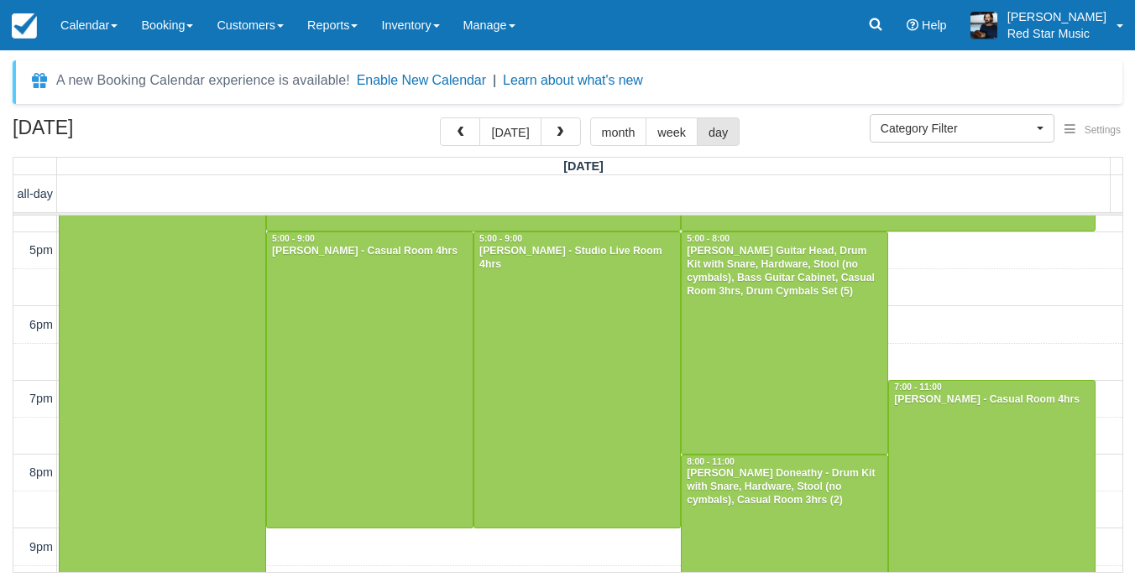
scroll to position [1273, 0]
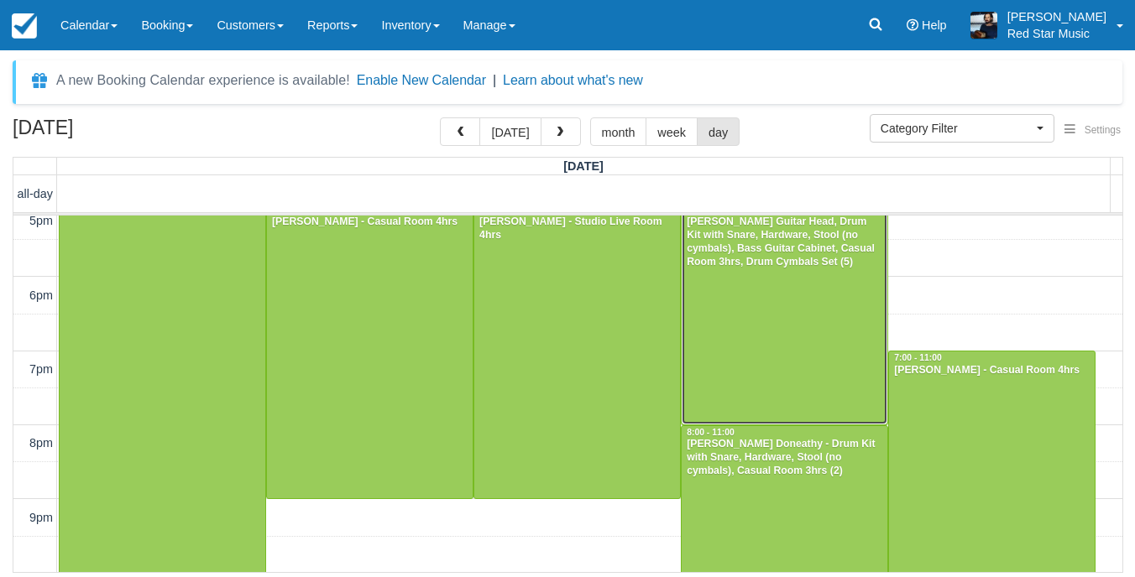
click at [742, 310] on div at bounding box center [784, 313] width 206 height 221
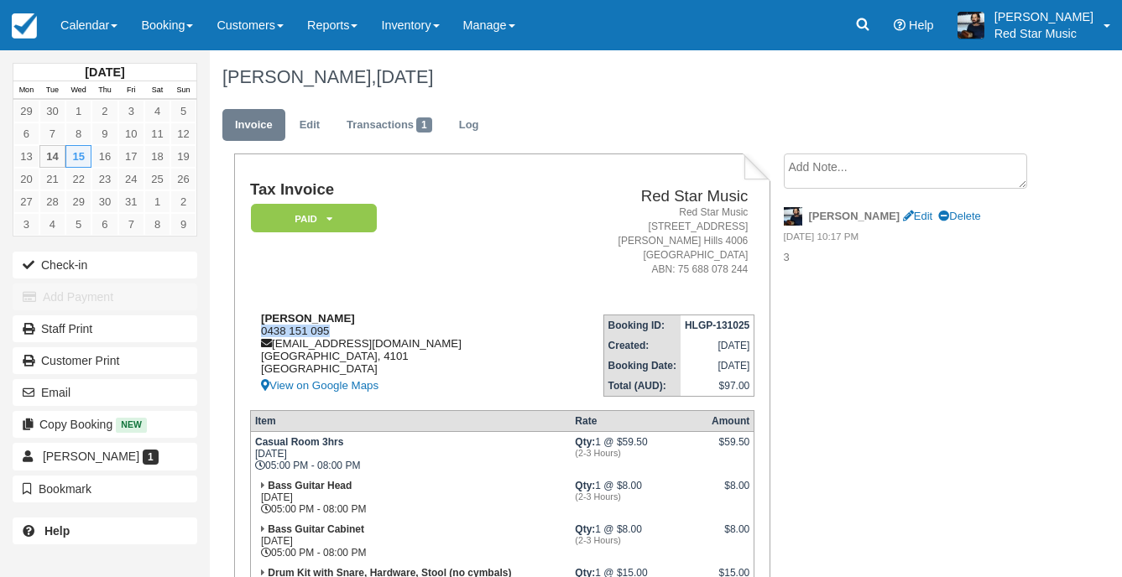
drag, startPoint x: 345, startPoint y: 331, endPoint x: 257, endPoint y: 325, distance: 88.4
click at [257, 325] on div "Luke Hargreaves 0438 151 095 lwh@gmx.com Queensland, 4101 Australia View on Goo…" at bounding box center [397, 354] width 294 height 84
copy div "0438 151 095"
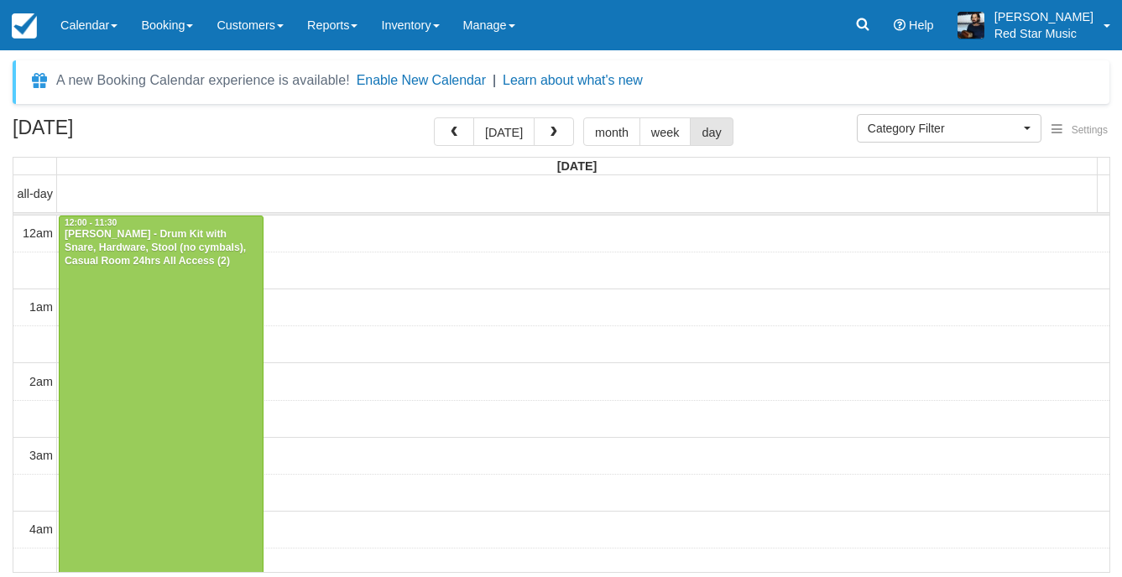
select select
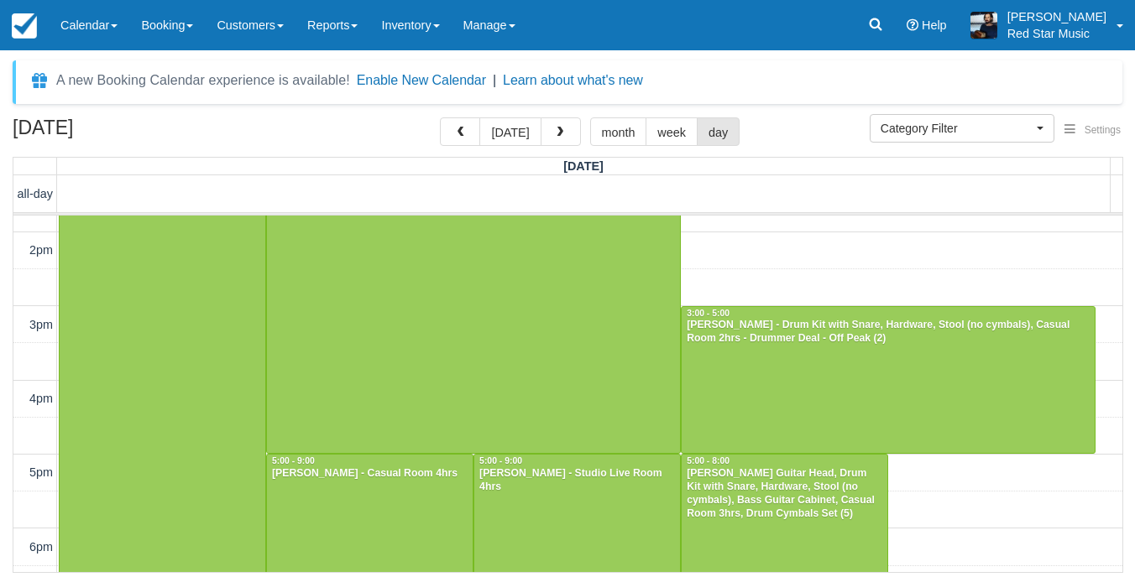
scroll to position [1273, 0]
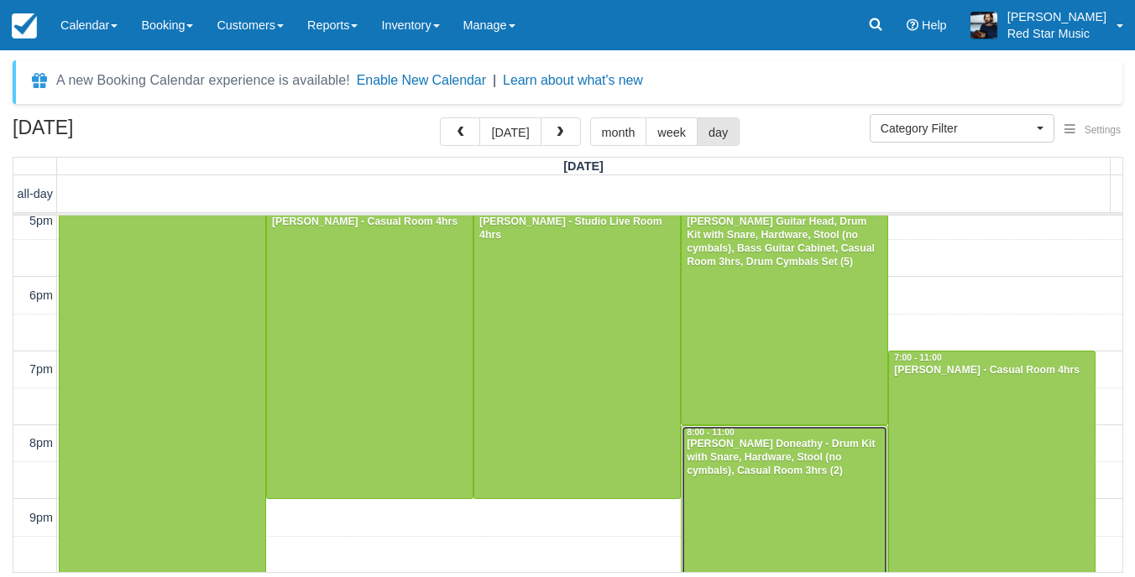
click at [775, 476] on div "[PERSON_NAME] Doneathy - Drum Kit with Snare, Hardware, Stool (no cymbals), Cas…" at bounding box center [784, 458] width 197 height 40
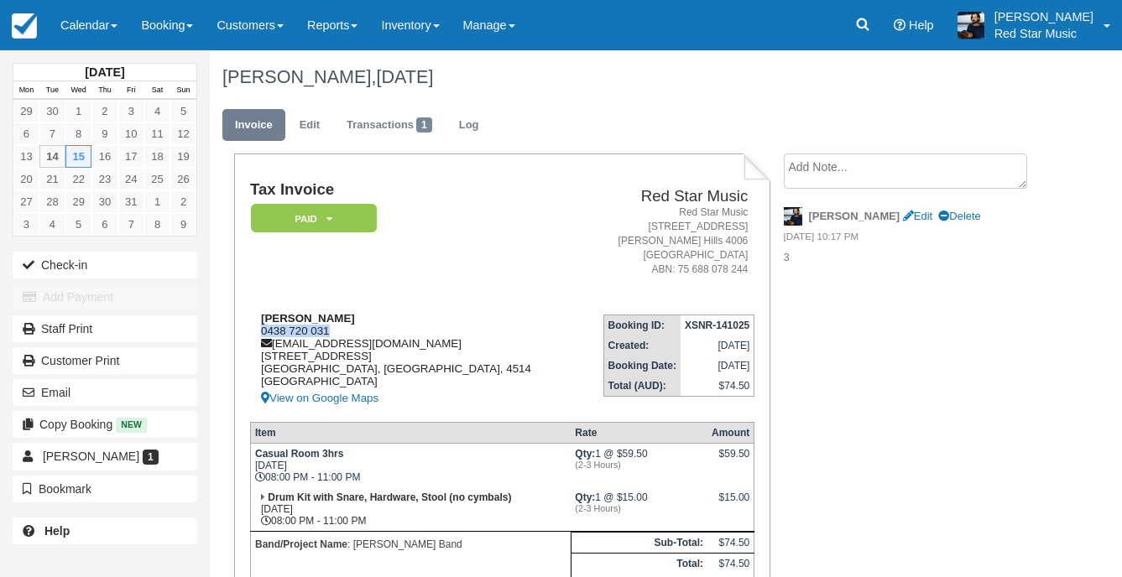
drag, startPoint x: 331, startPoint y: 330, endPoint x: 260, endPoint y: 327, distance: 71.4
click at [260, 327] on div "Tate Doneathy 0438 720 031 tatecolemusic@gmail.com 500 KILCOY-BEERWAH RD Stanmo…" at bounding box center [414, 360] width 328 height 97
copy div "0438 720 031"
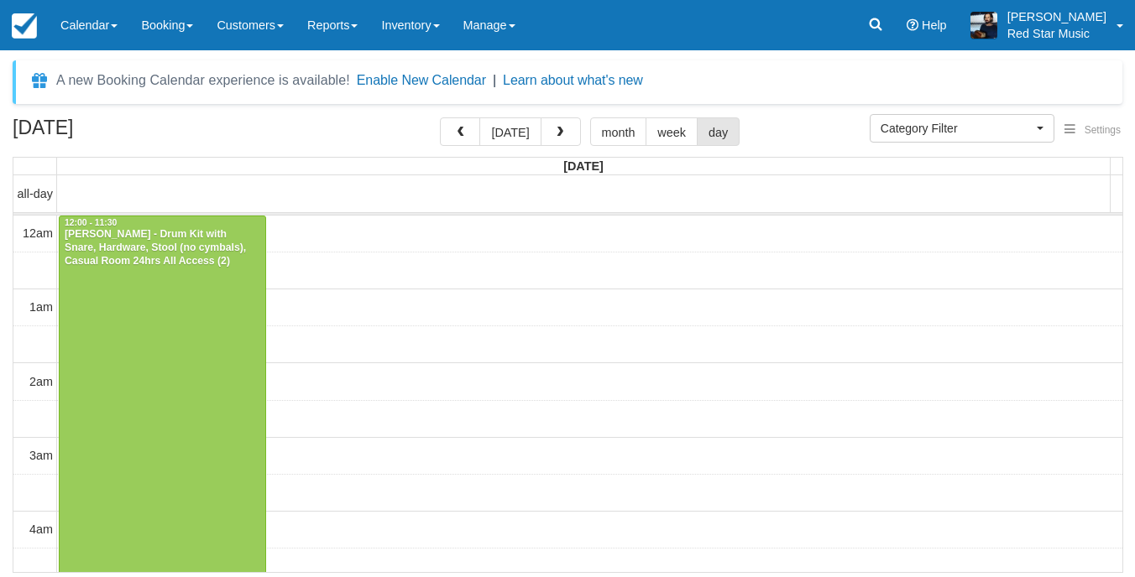
select select
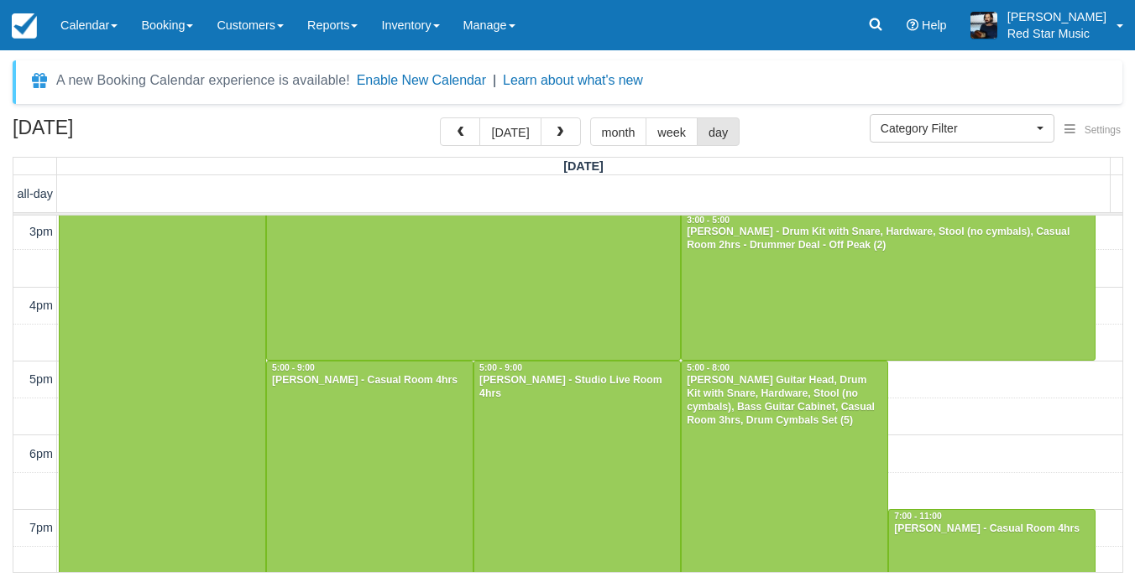
scroll to position [1273, 0]
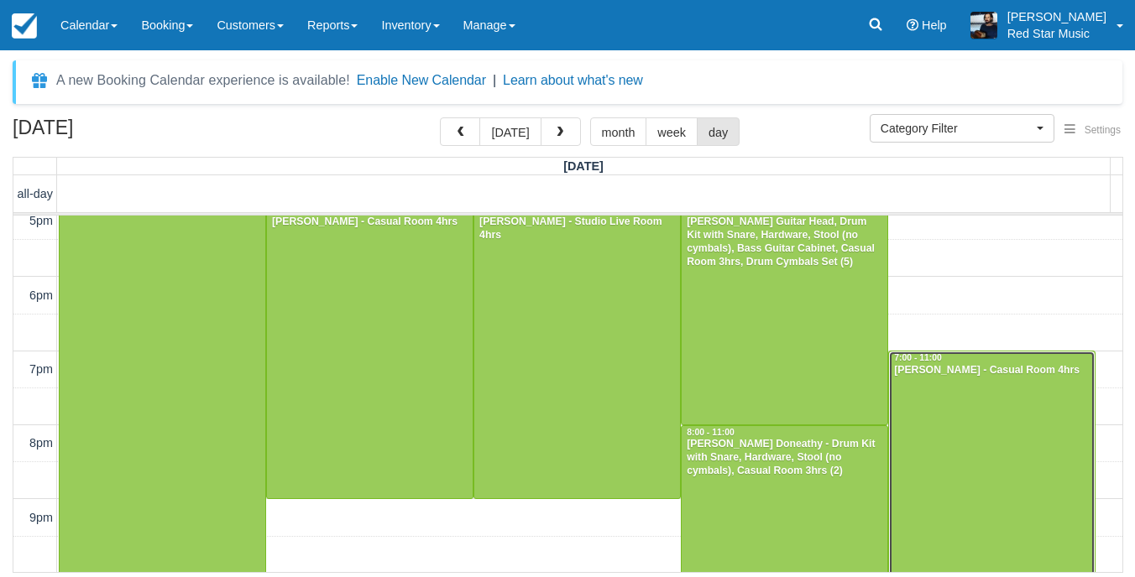
click at [967, 420] on div at bounding box center [992, 499] width 206 height 295
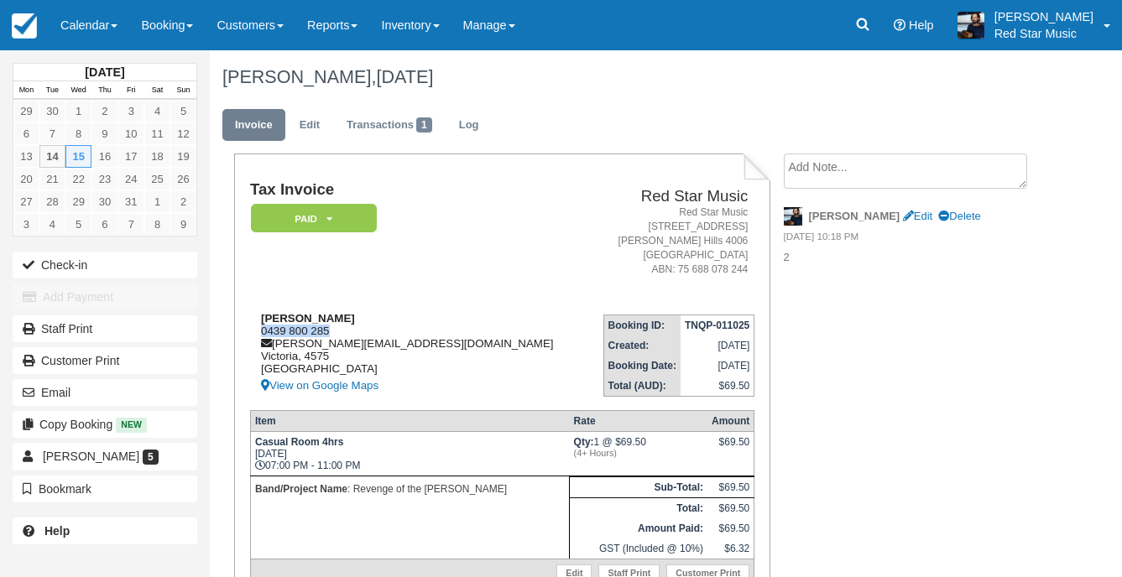
drag, startPoint x: 328, startPoint y: 329, endPoint x: 263, endPoint y: 330, distance: 65.5
click at [263, 330] on div "Peter Mee 0439 800 285 peter.s.mee84@gmail.com Victoria, 4575 Australia View on…" at bounding box center [418, 354] width 337 height 84
copy div "0439 800 285"
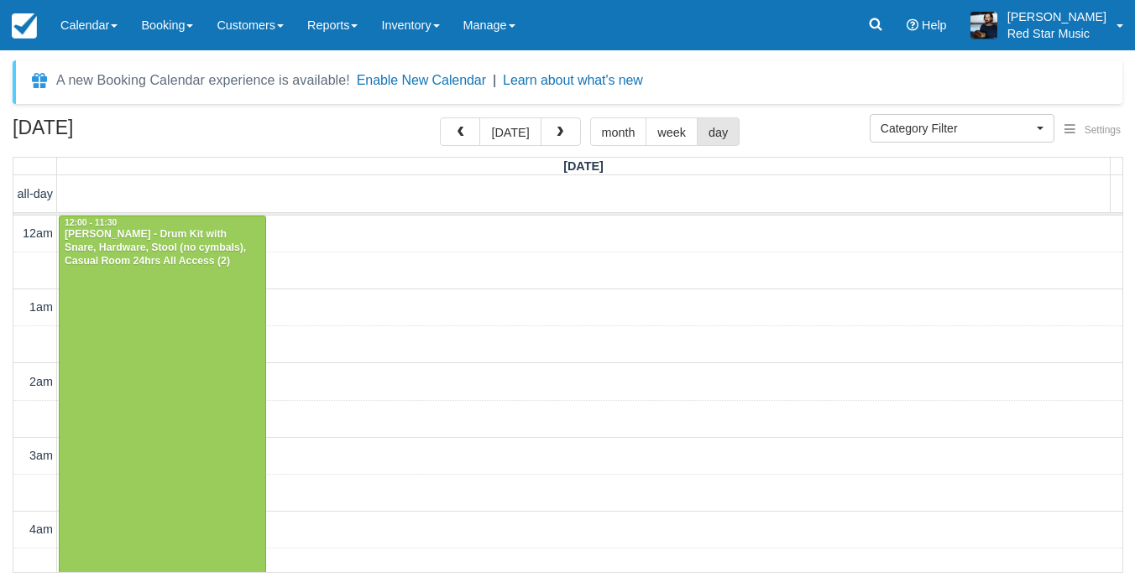
select select
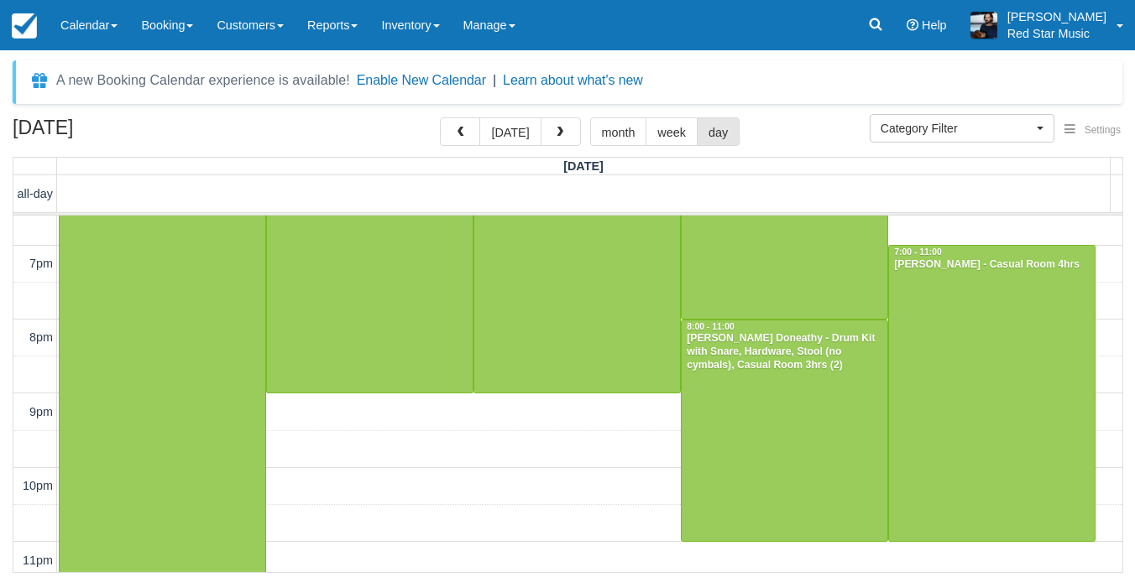
scroll to position [1385, 0]
